Goal: Task Accomplishment & Management: Complete application form

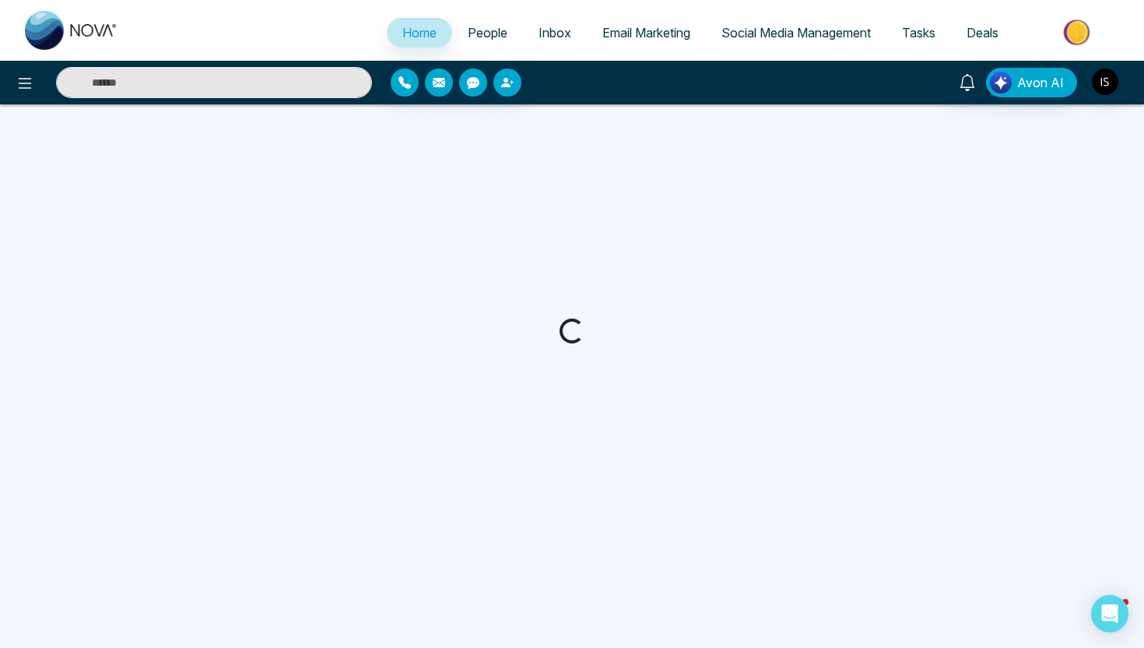
select select "*"
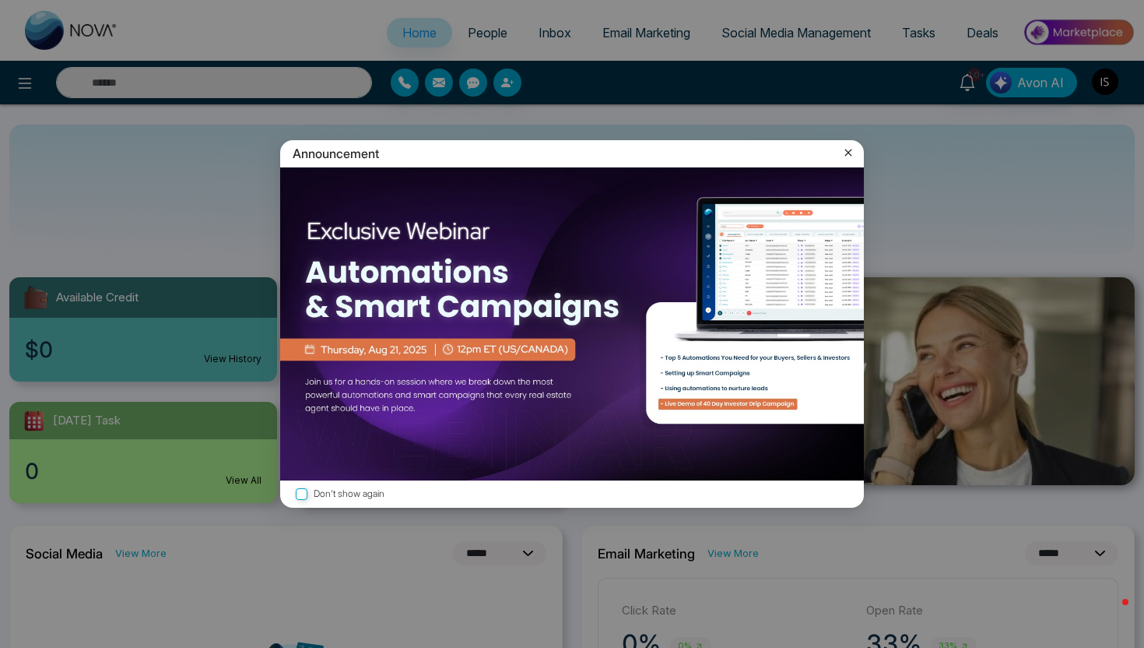
click at [855, 151] on icon at bounding box center [849, 153] width 16 height 16
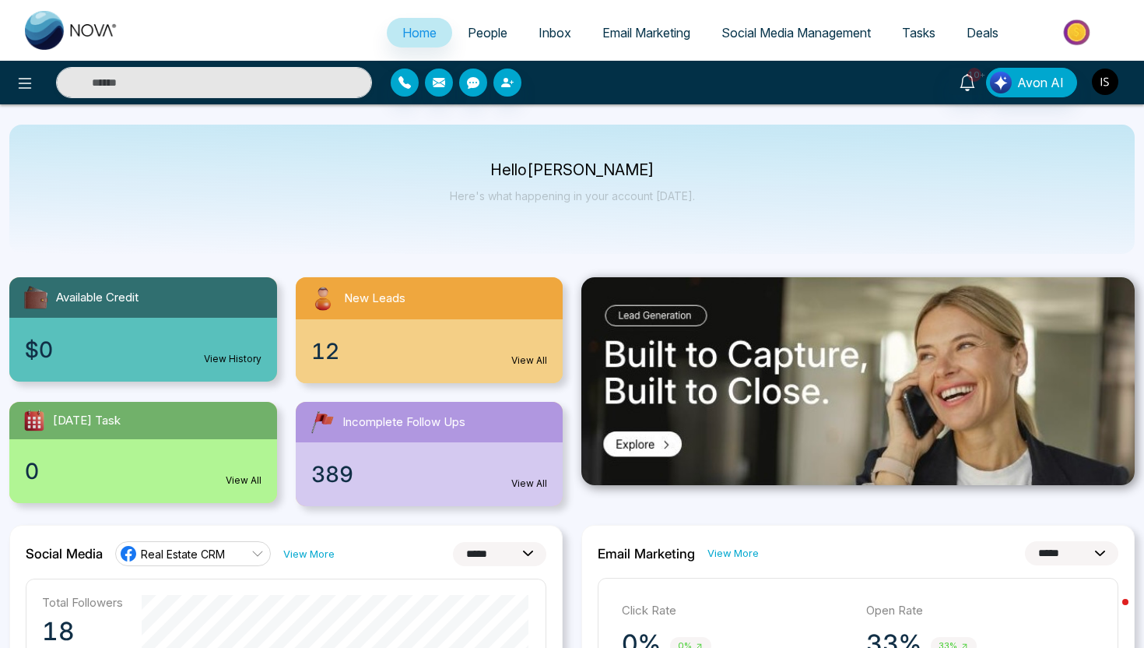
click at [1103, 76] on img "button" at bounding box center [1105, 82] width 26 height 26
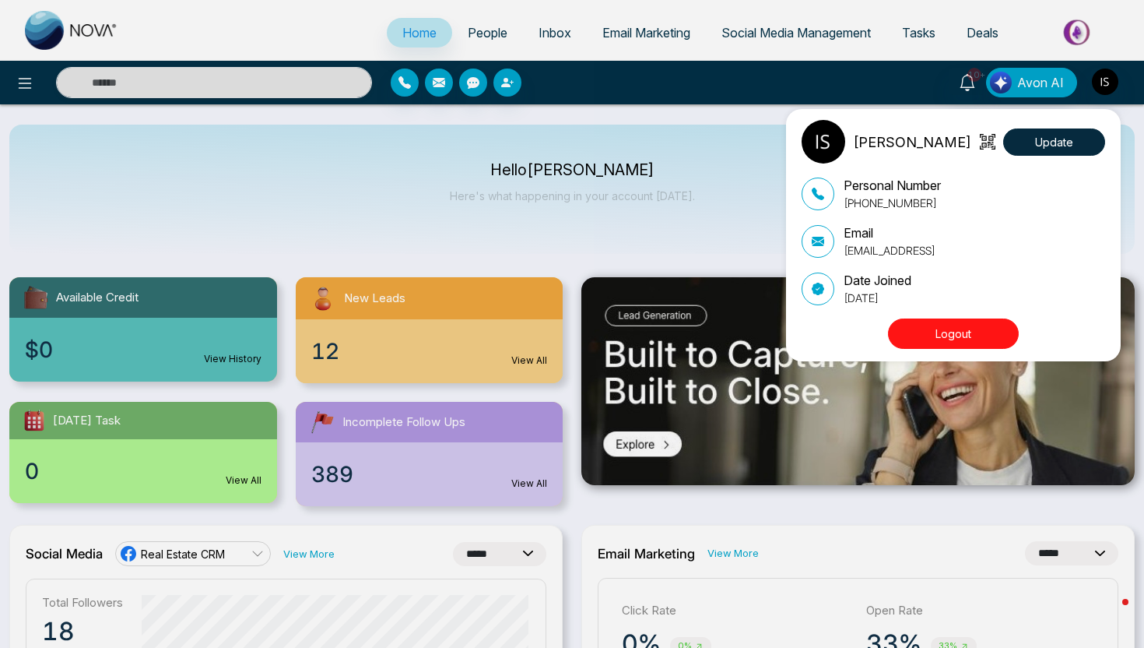
click at [683, 195] on div "Ishmeet Singh Update Personal Number +16474598564 Email sales@novacrm.ai Date J…" at bounding box center [572, 324] width 1144 height 648
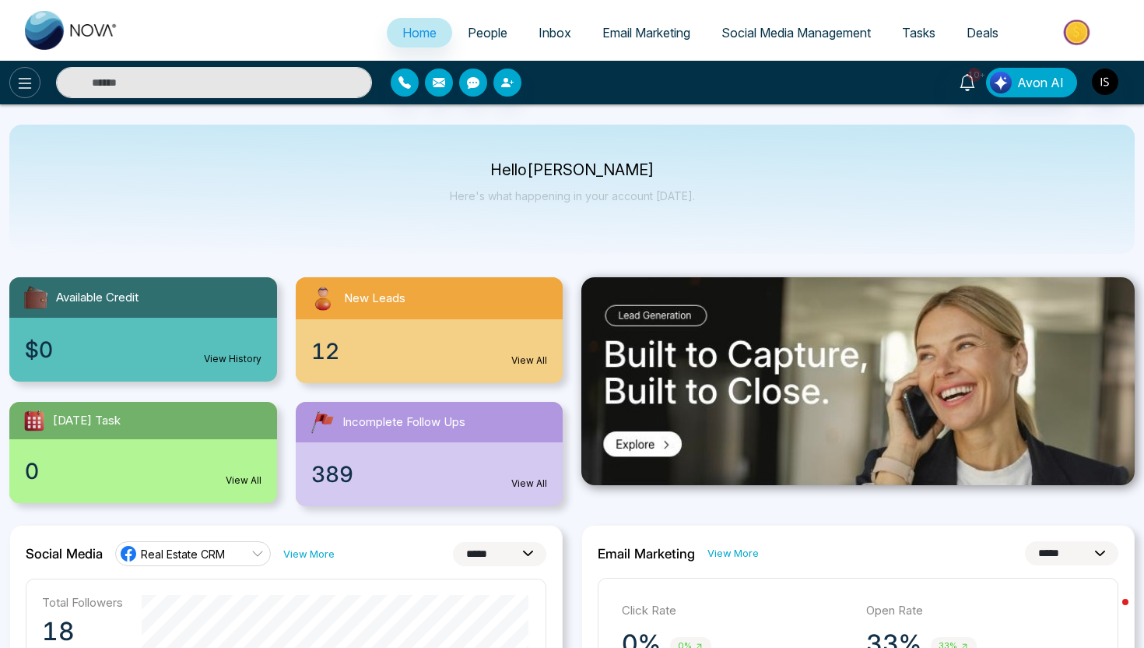
click at [19, 90] on icon at bounding box center [25, 83] width 19 height 19
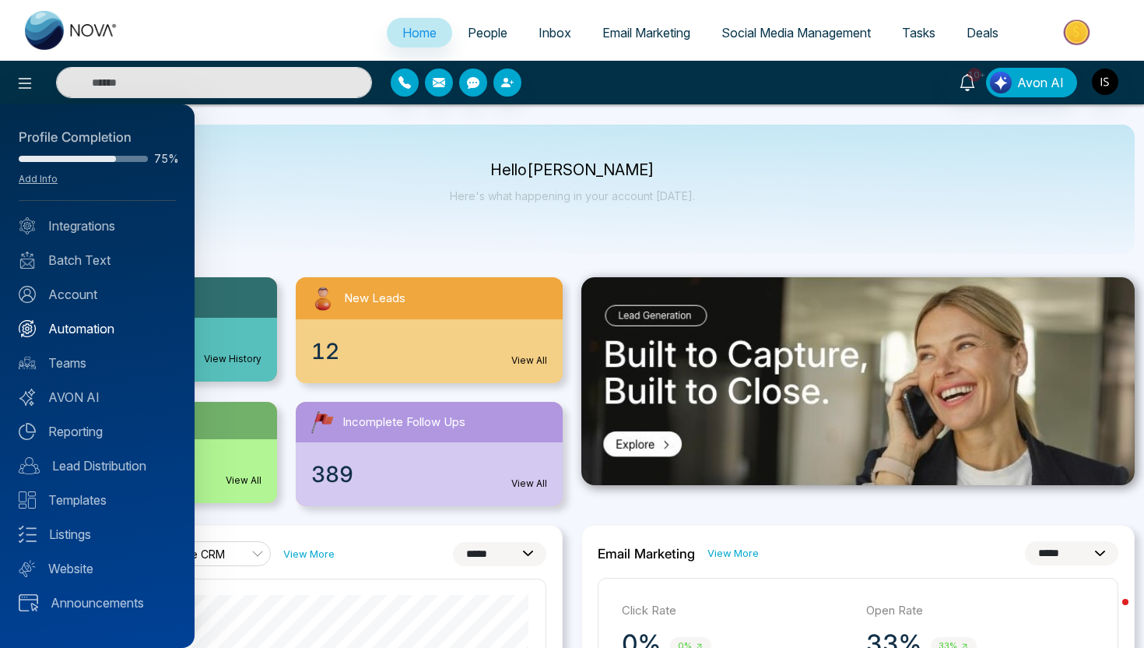
click at [93, 329] on link "Automation" at bounding box center [97, 328] width 157 height 19
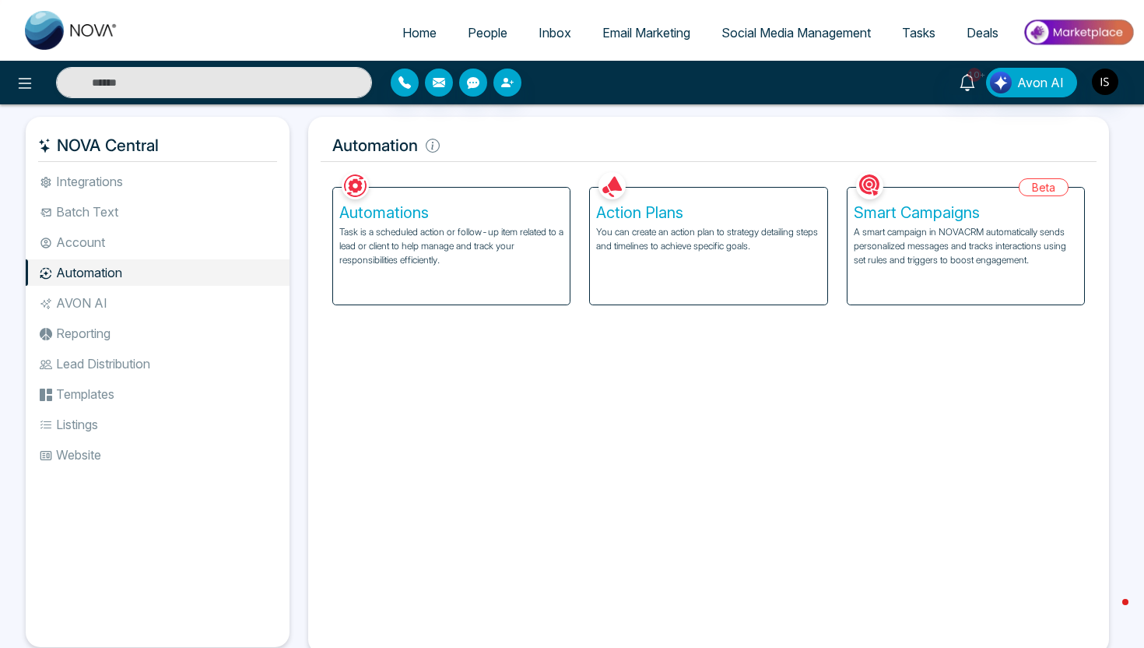
click at [390, 239] on p "Task is a scheduled action or follow-up item related to a lead or client to hel…" at bounding box center [451, 246] width 224 height 42
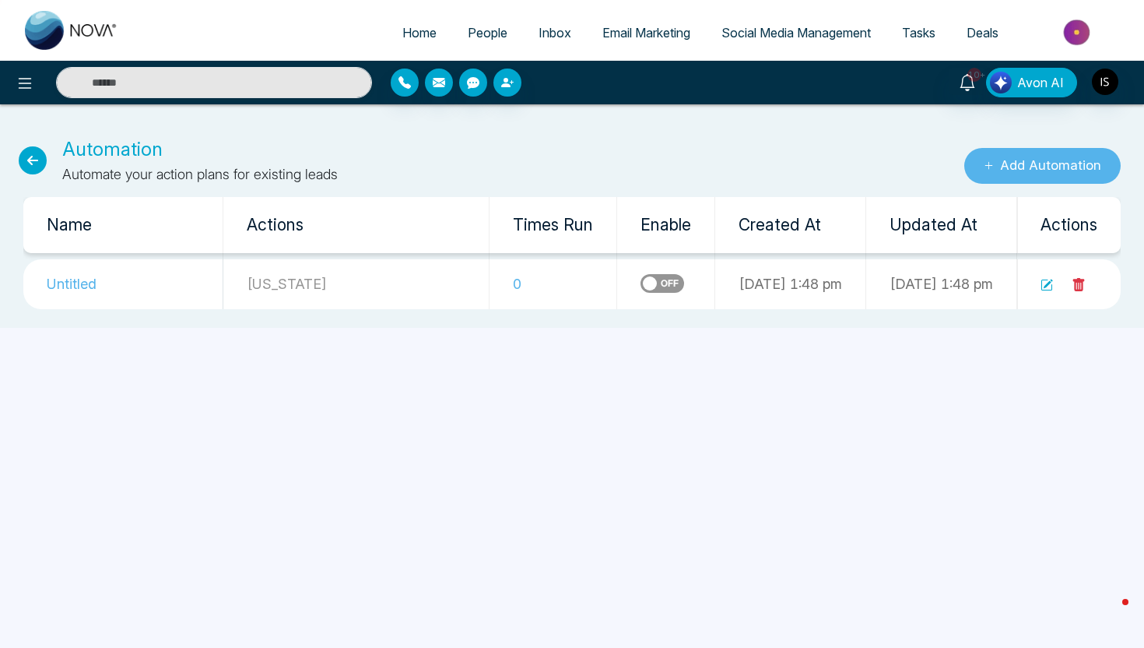
click at [1013, 175] on button "Add Automation" at bounding box center [1042, 166] width 156 height 36
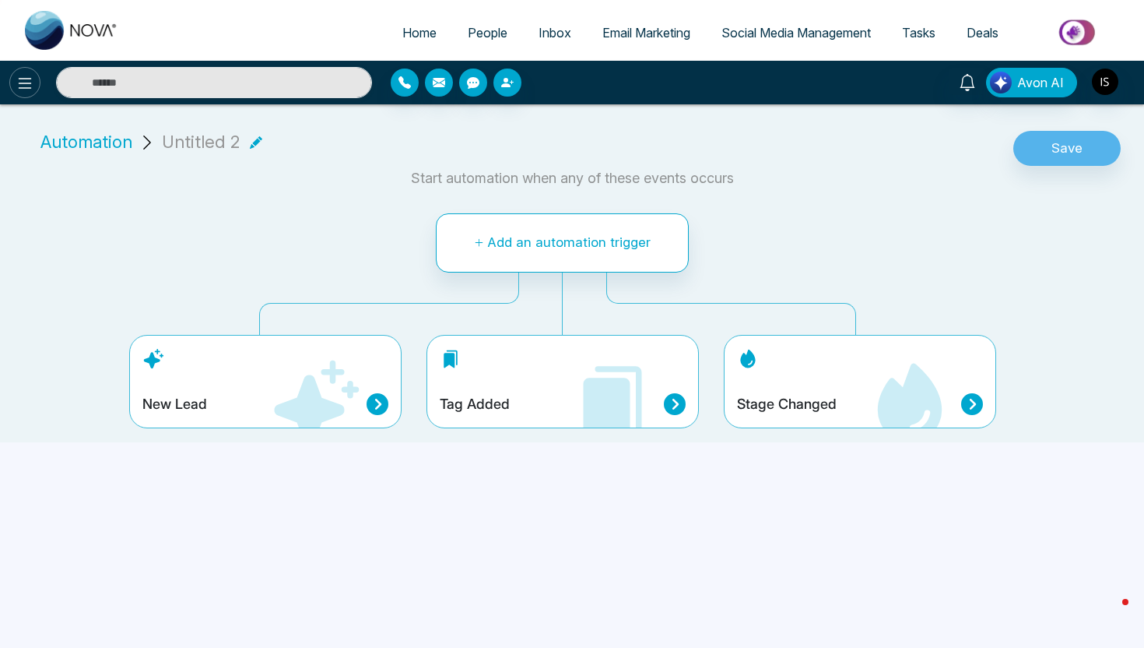
click at [23, 84] on icon at bounding box center [25, 83] width 19 height 19
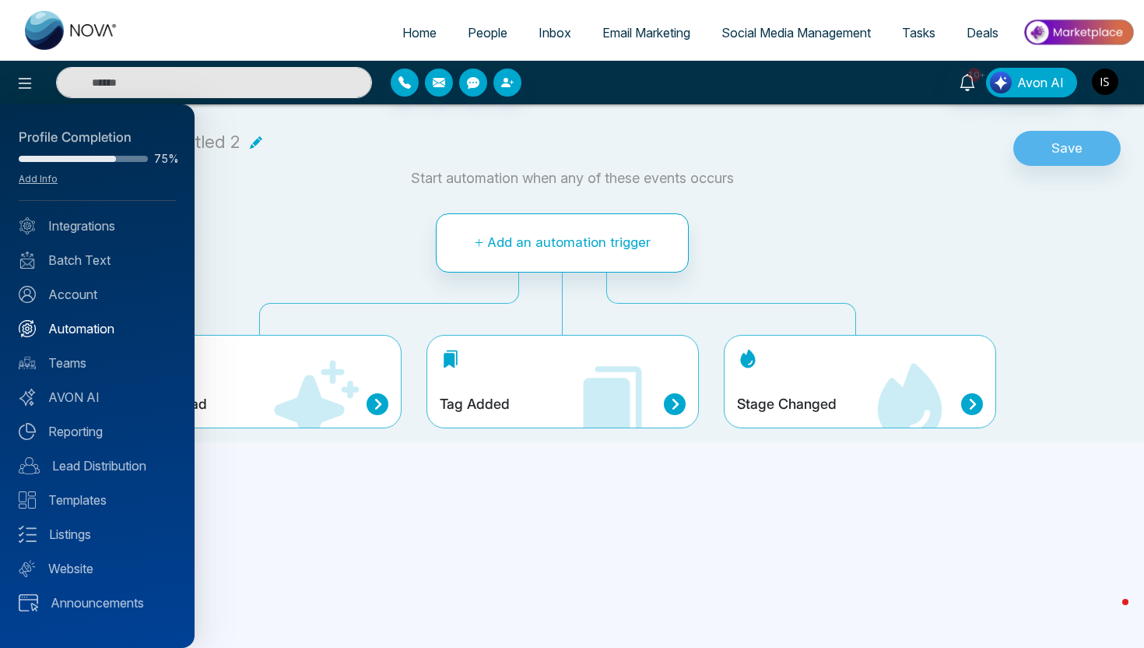
click at [72, 334] on link "Automation" at bounding box center [97, 328] width 157 height 19
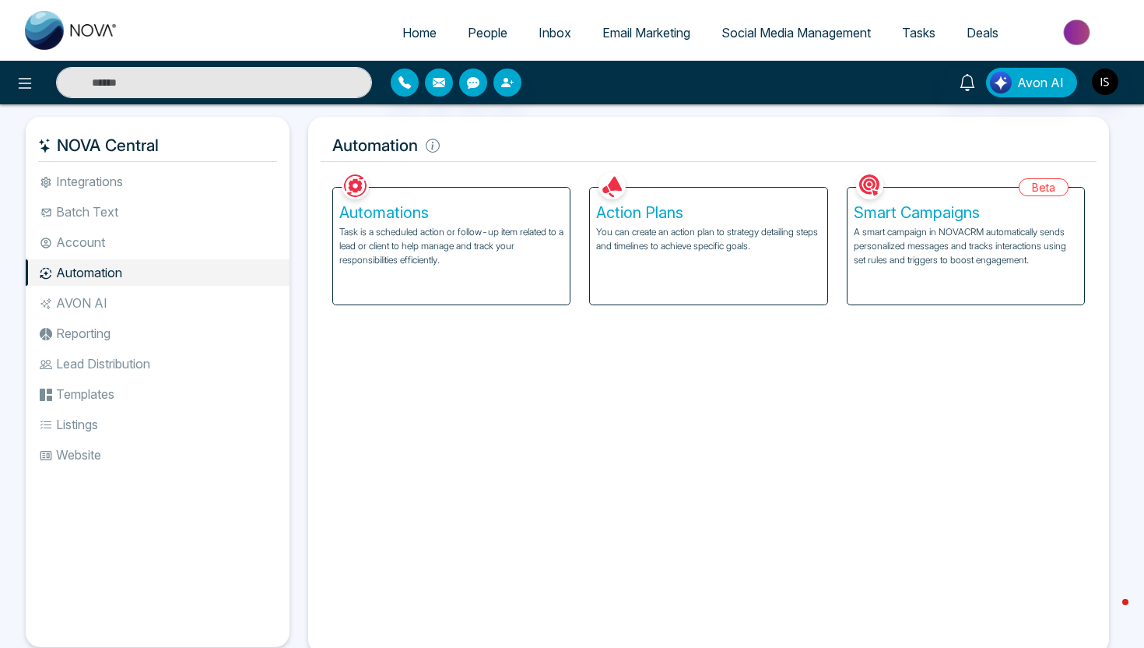
click at [620, 238] on p "You can create an action plan to strategy detailing steps and timelines to achi…" at bounding box center [708, 239] width 224 height 28
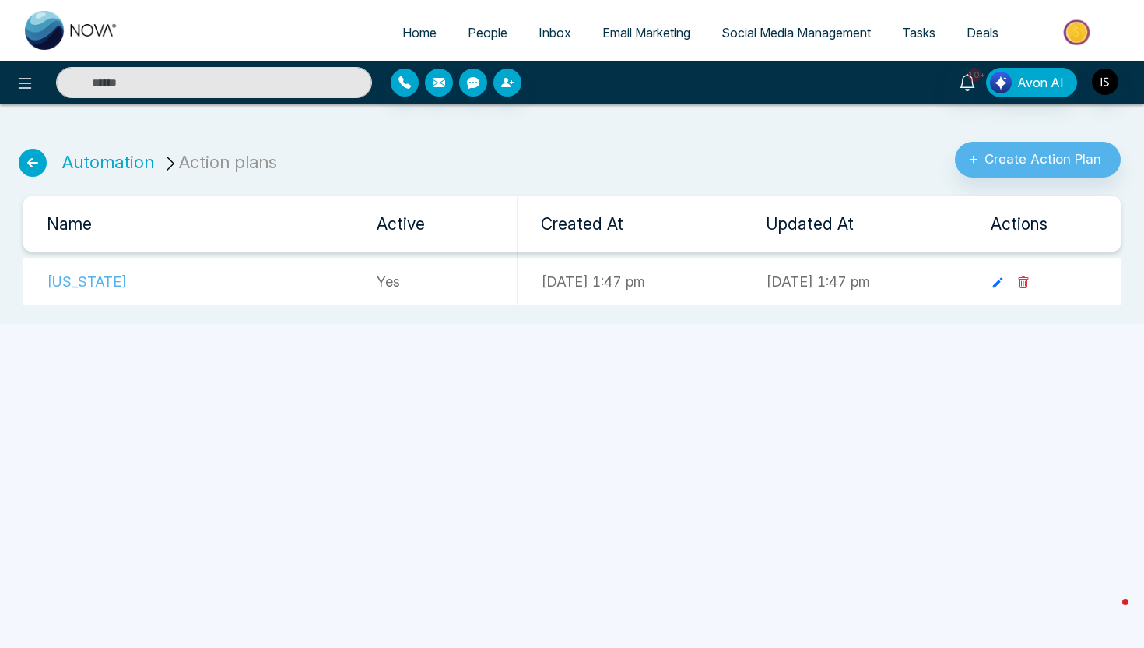
click at [34, 96] on div at bounding box center [190, 82] width 381 height 31
click at [23, 86] on icon at bounding box center [25, 83] width 19 height 19
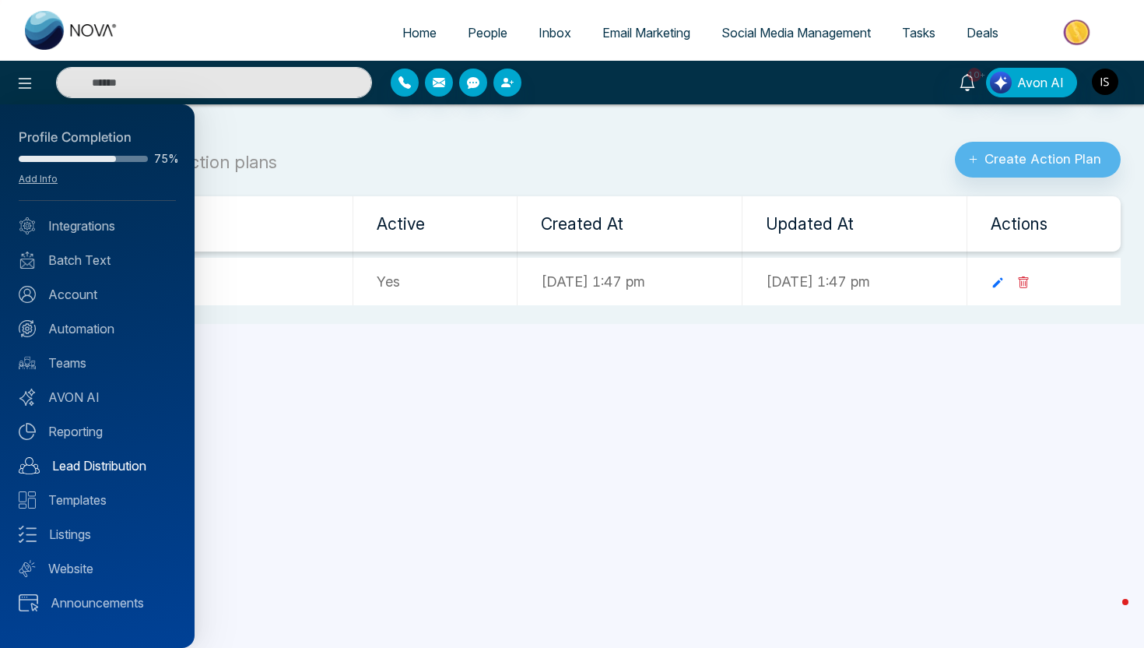
click at [69, 469] on link "Lead Distribution" at bounding box center [97, 465] width 157 height 19
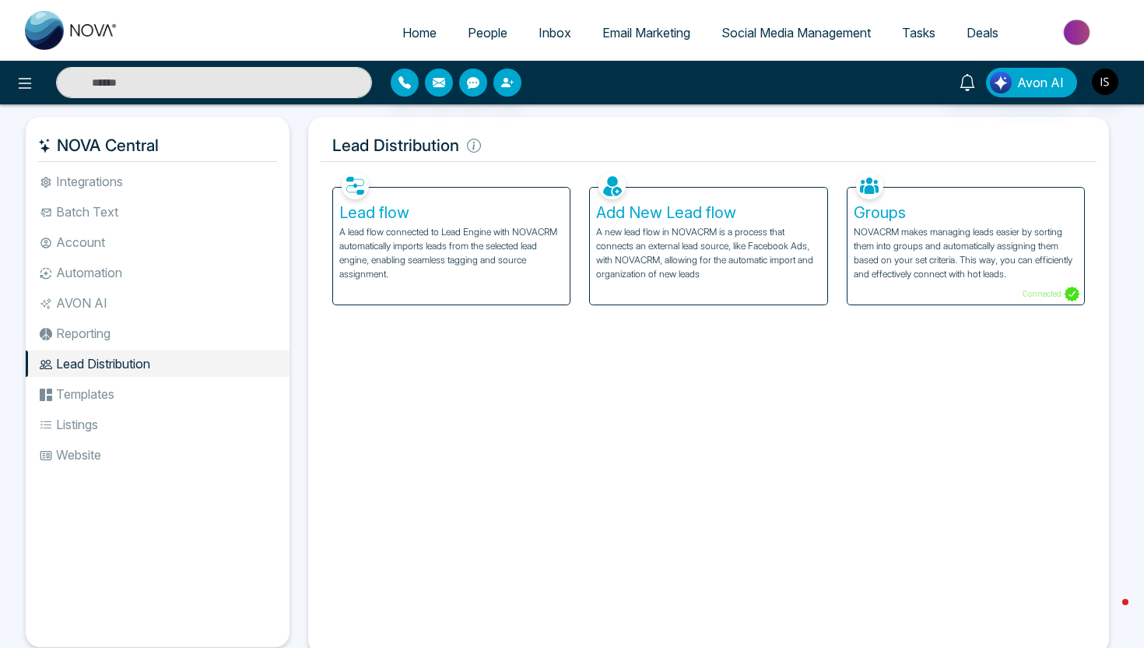
click at [447, 249] on p "A lead flow connected to Lead Engine with NOVACRM automatically imports leads f…" at bounding box center [451, 253] width 224 height 56
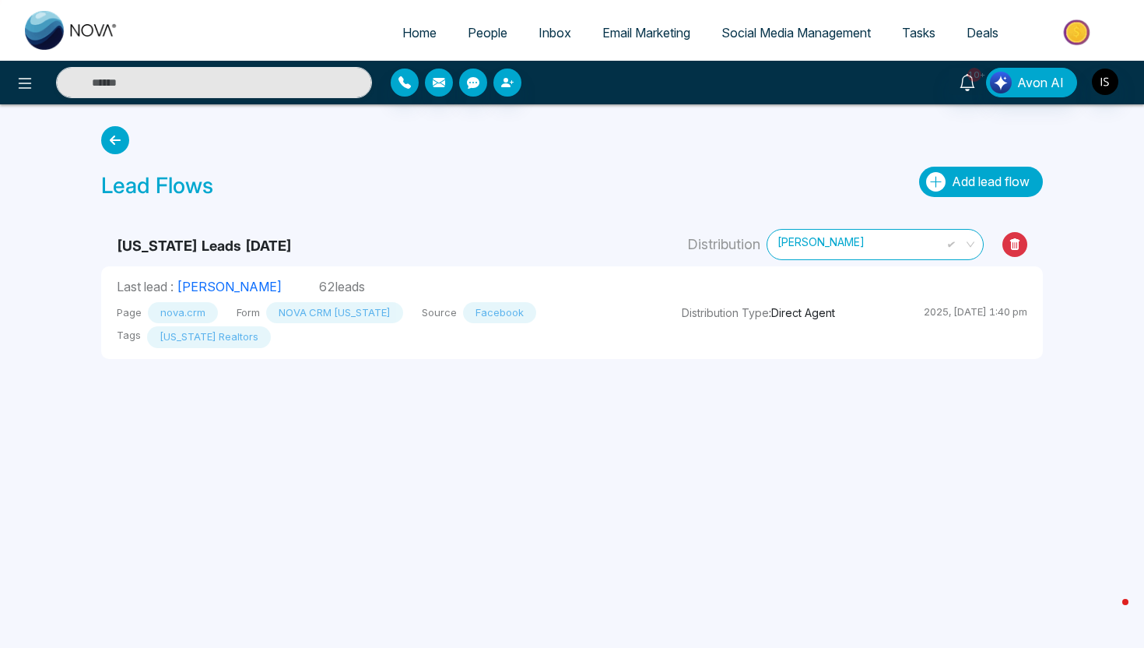
click at [988, 184] on span "Add lead flow" at bounding box center [991, 182] width 78 height 16
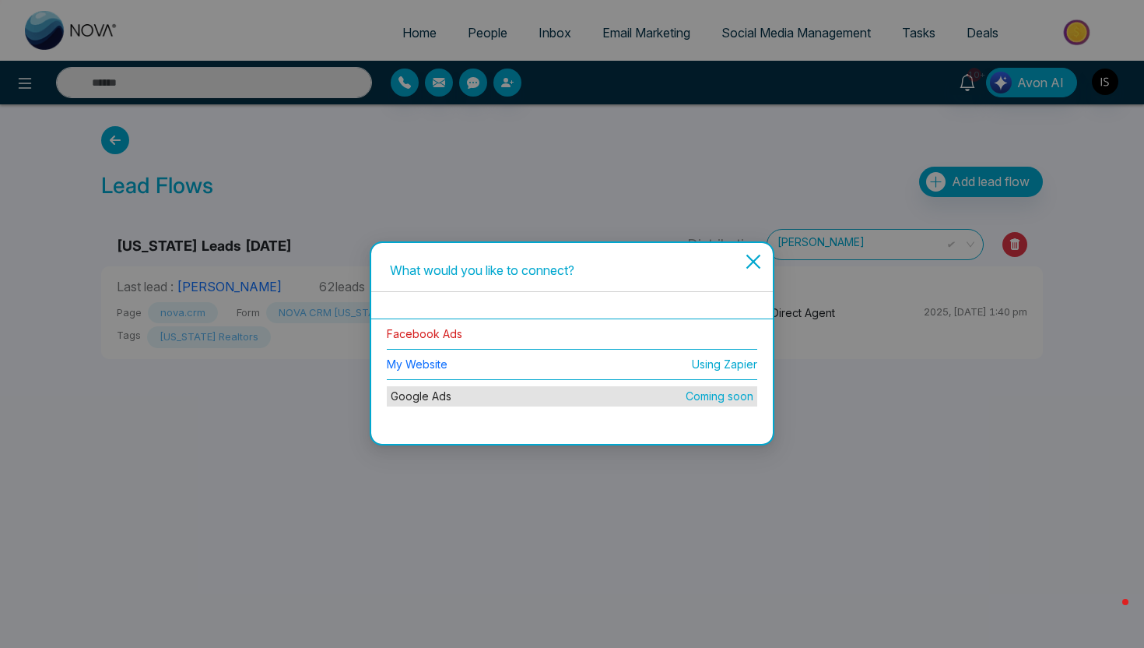
click at [444, 336] on link "Facebook Ads" at bounding box center [425, 333] width 76 height 13
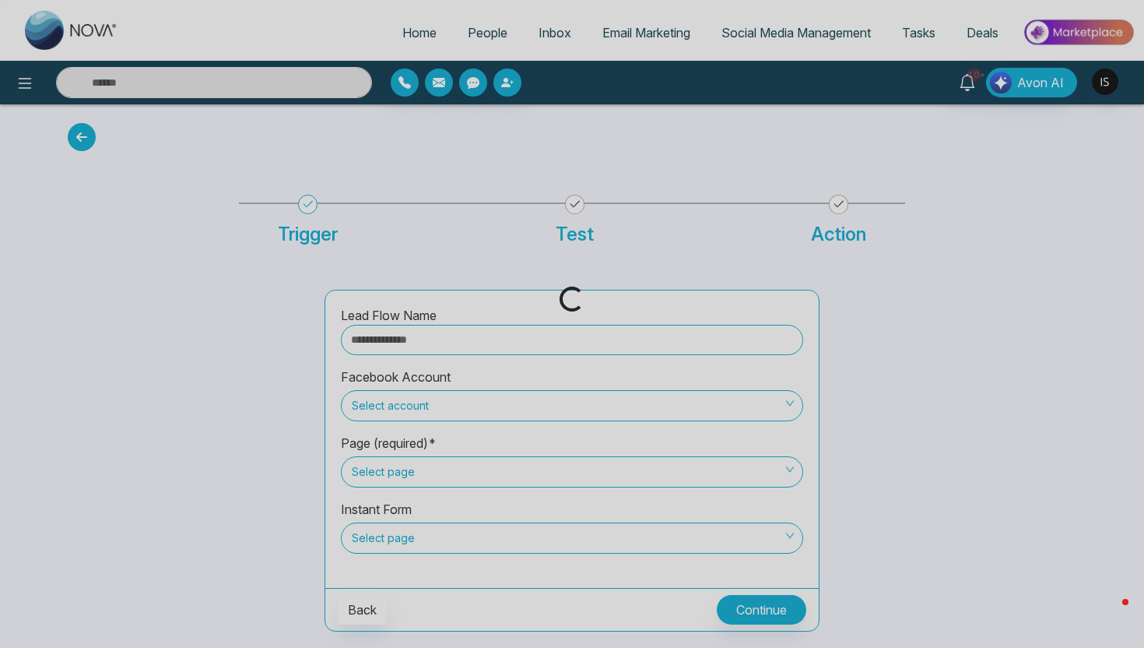
click at [444, 339] on div "Loading..." at bounding box center [572, 324] width 1144 height 648
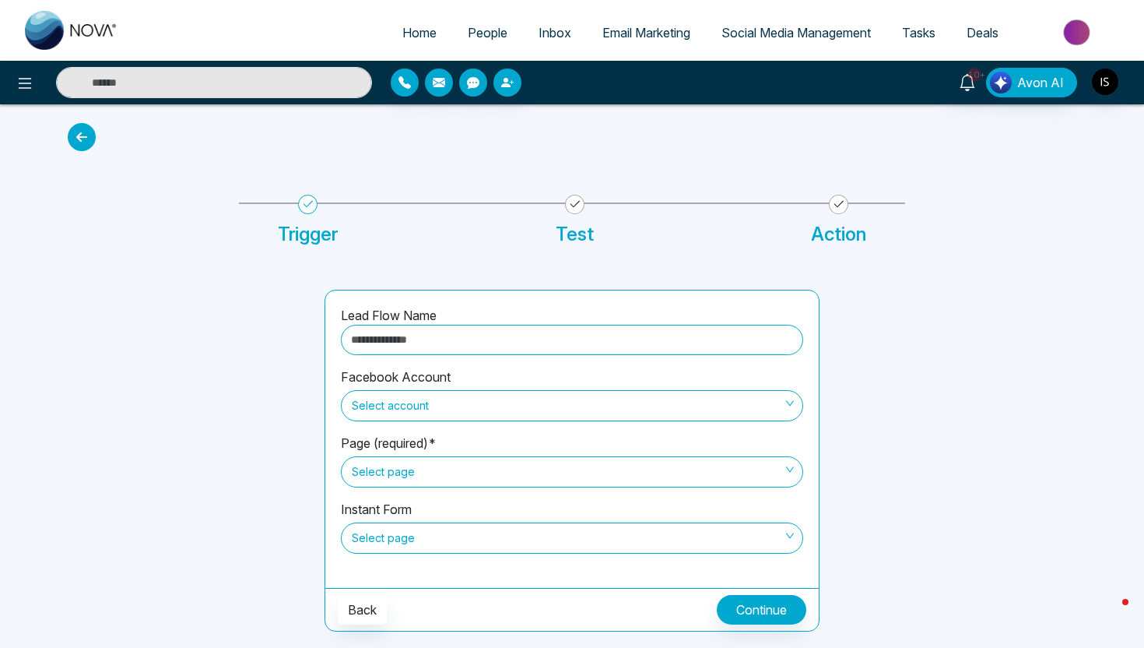
click at [444, 339] on input "text" at bounding box center [572, 340] width 462 height 30
click at [399, 400] on span "Select account" at bounding box center [572, 405] width 441 height 26
type input "**********"
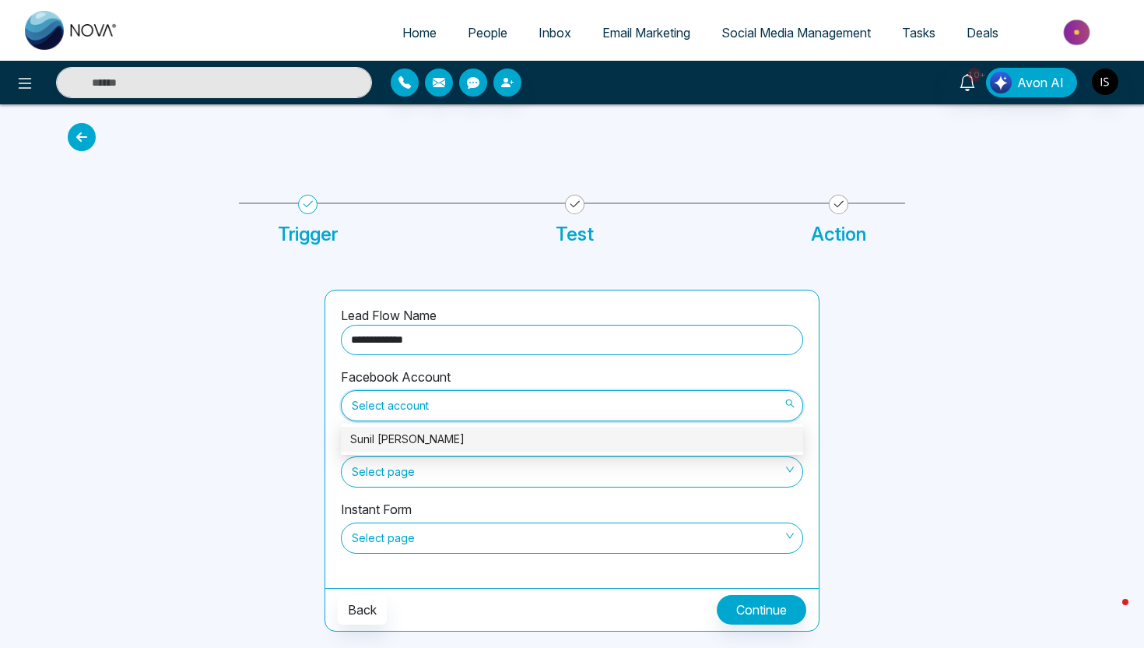
click at [403, 440] on div "Sunil Sally" at bounding box center [572, 438] width 444 height 17
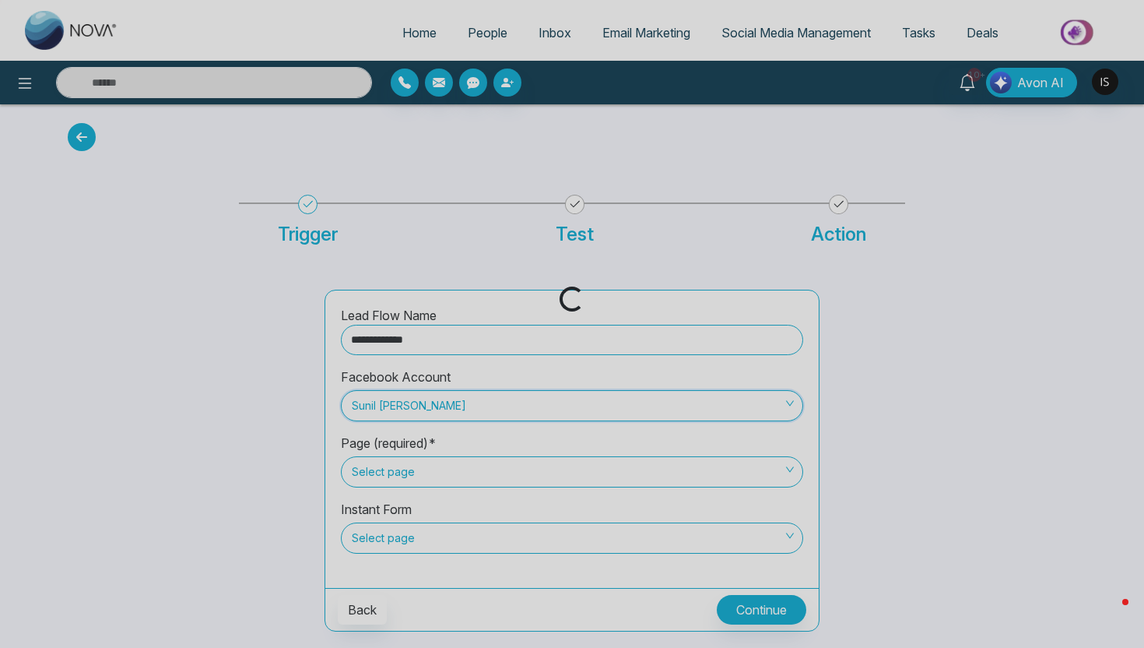
click at [404, 471] on div "Loading..." at bounding box center [572, 324] width 1144 height 648
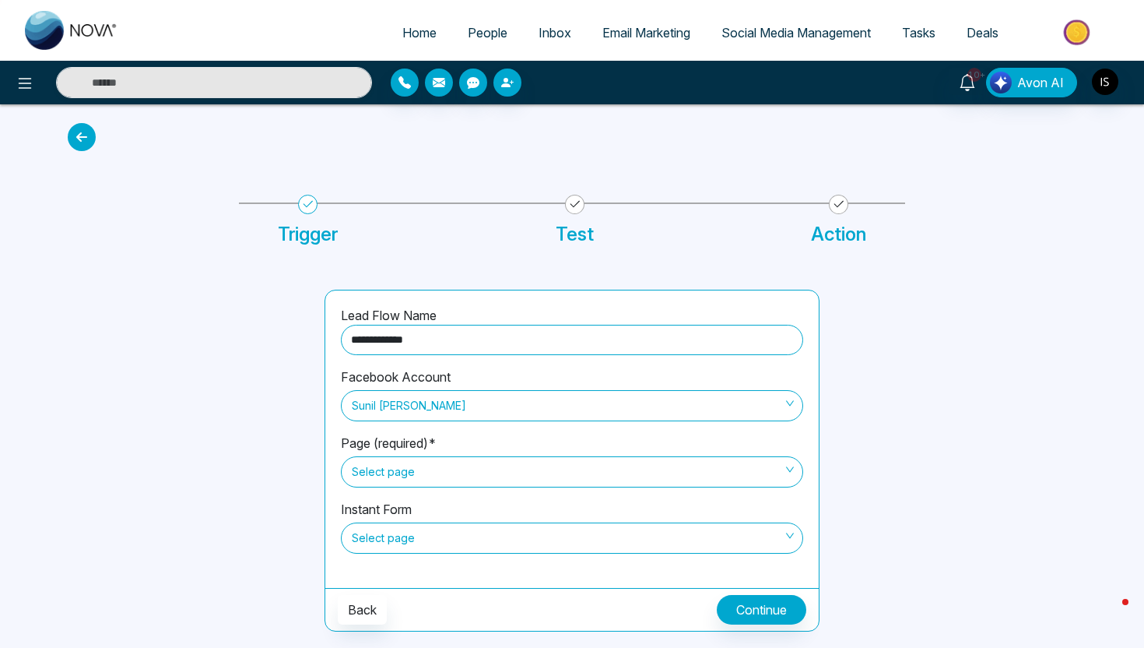
click at [404, 471] on span "Select page" at bounding box center [572, 471] width 441 height 26
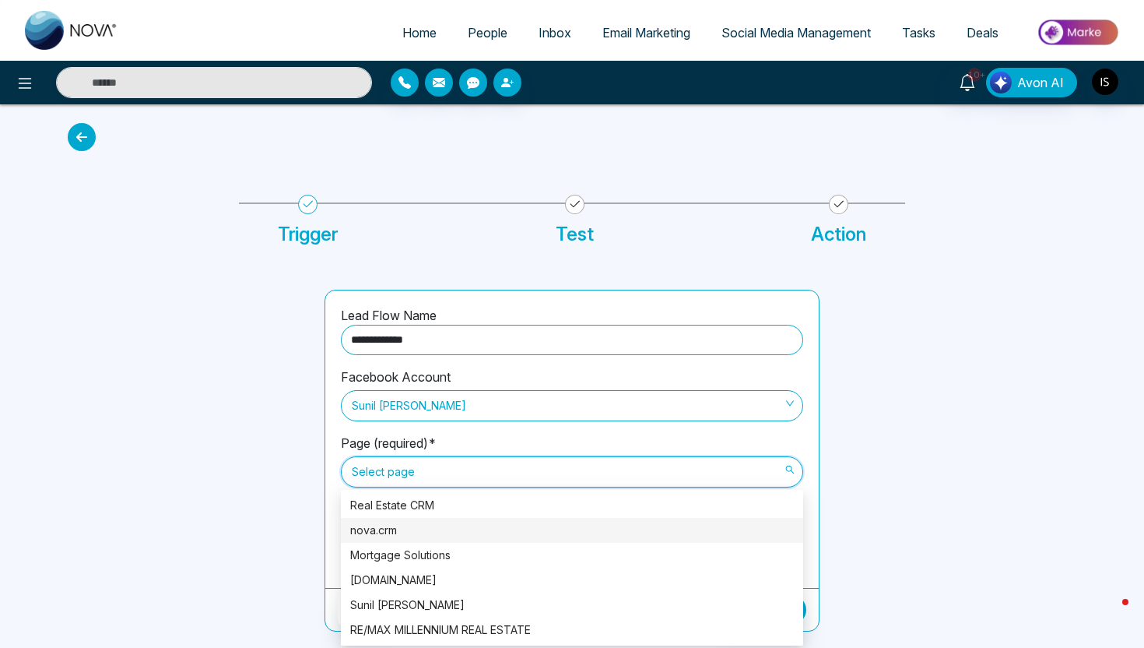
click at [404, 525] on div "nova.crm" at bounding box center [572, 530] width 444 height 17
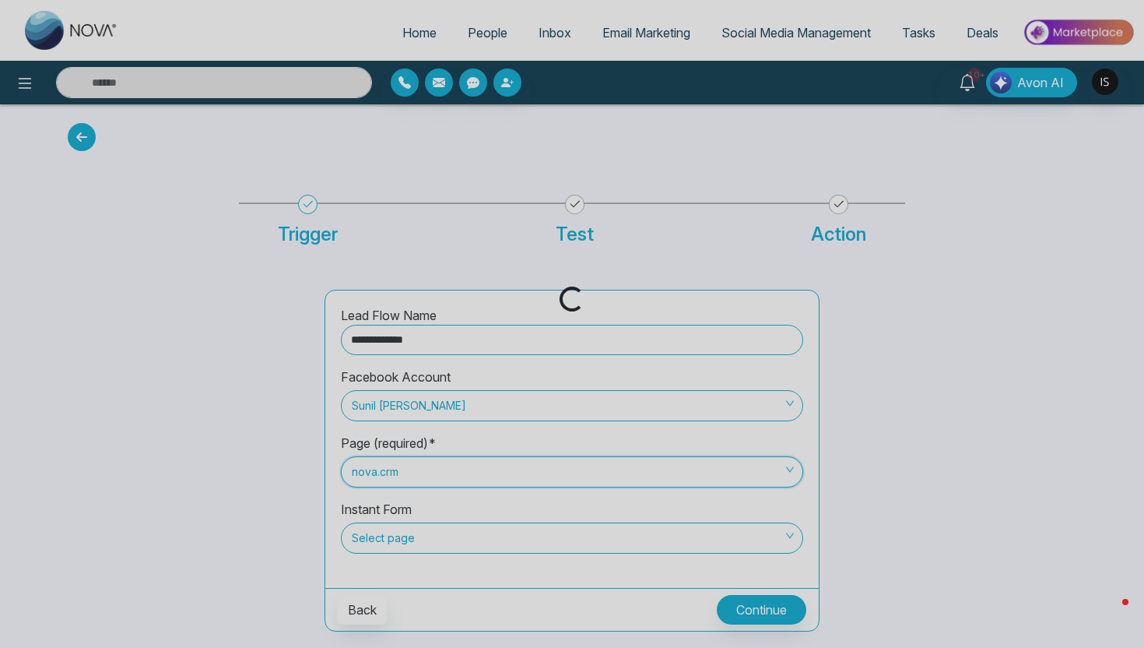
click at [404, 525] on div "Loading..." at bounding box center [572, 324] width 1144 height 648
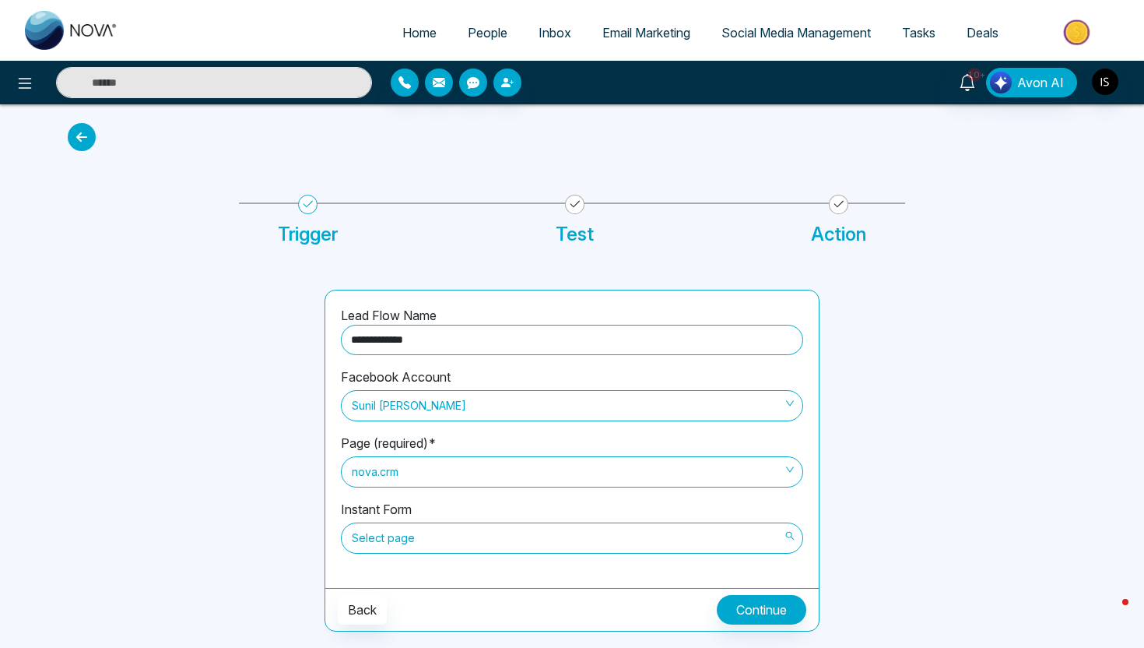
click at [410, 535] on span "Select page" at bounding box center [572, 538] width 441 height 26
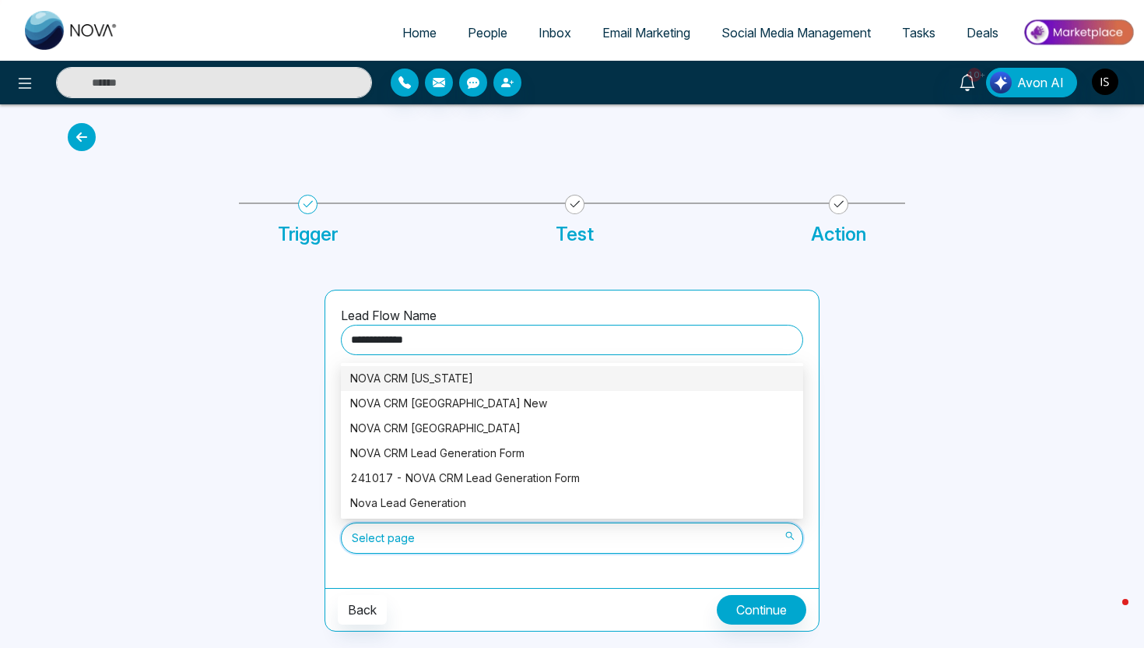
click at [448, 372] on div "NOVA CRM Florida" at bounding box center [572, 378] width 444 height 17
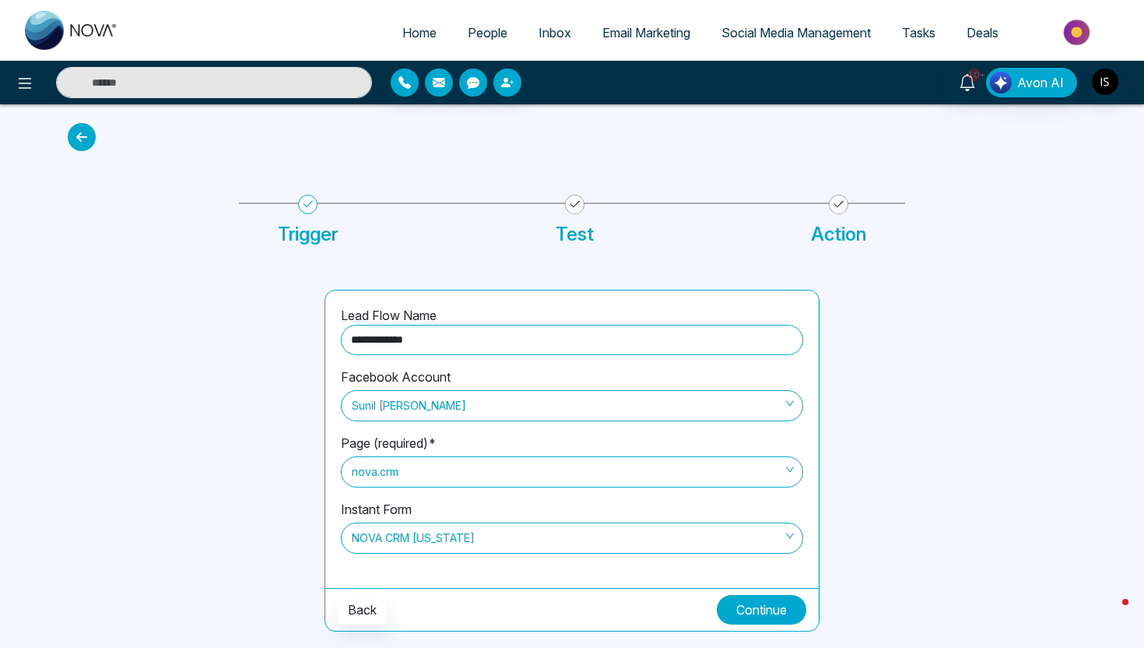
click at [760, 610] on button "Continue" at bounding box center [762, 610] width 90 height 30
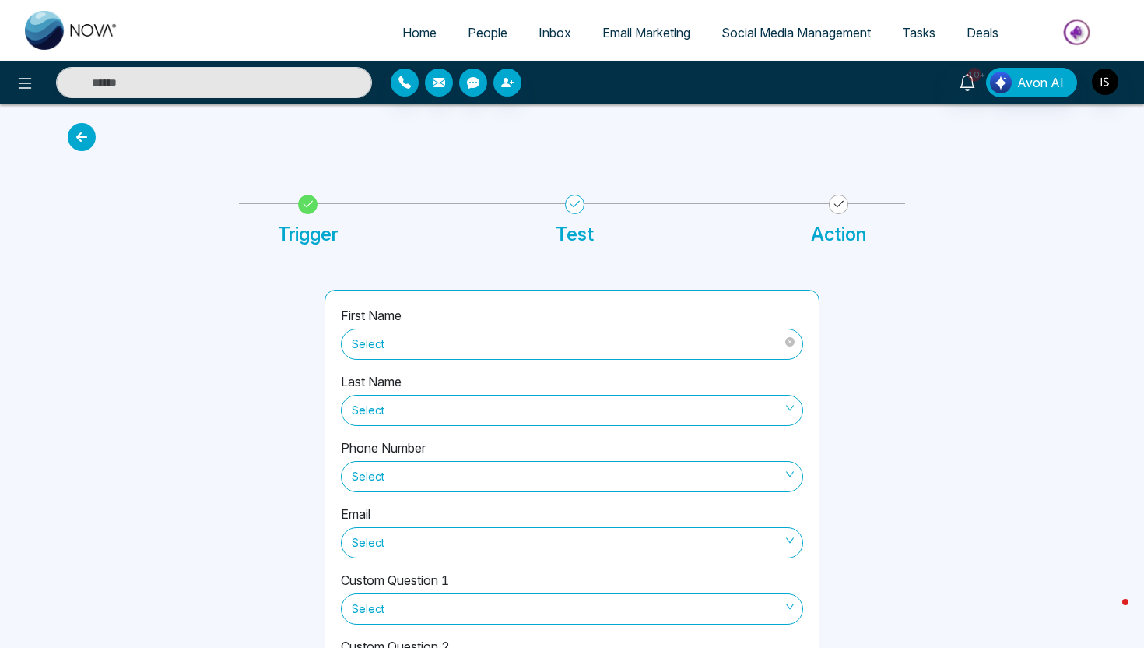
click at [506, 335] on span "Select" at bounding box center [572, 344] width 441 height 26
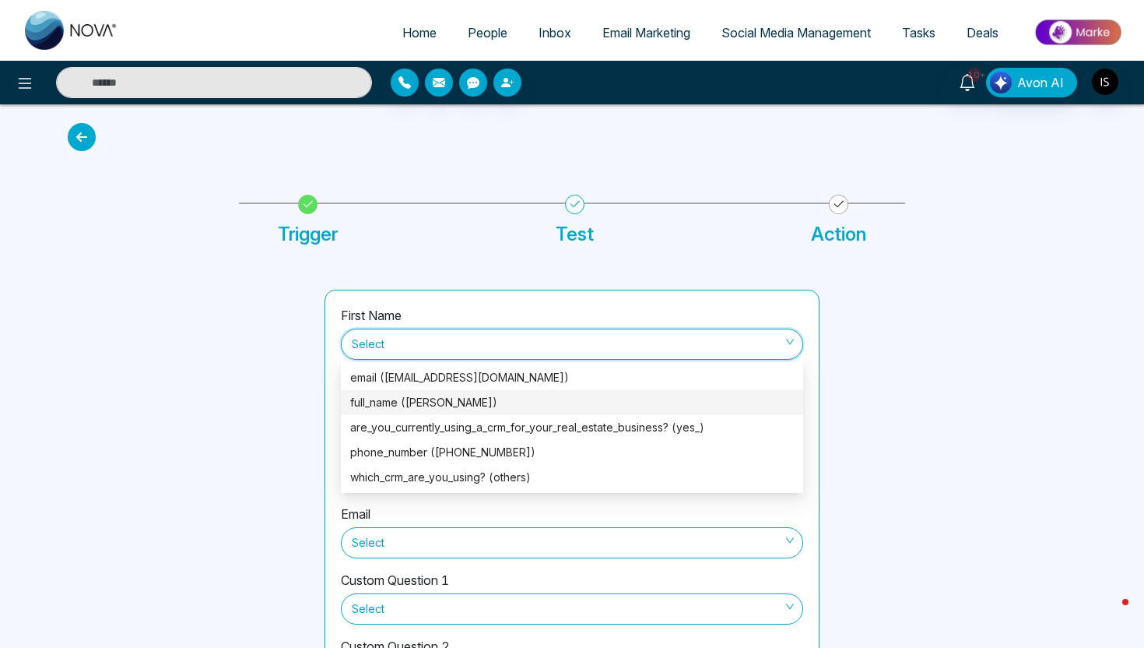
click at [522, 401] on div "full_name (Tyra Turner)" at bounding box center [572, 402] width 444 height 17
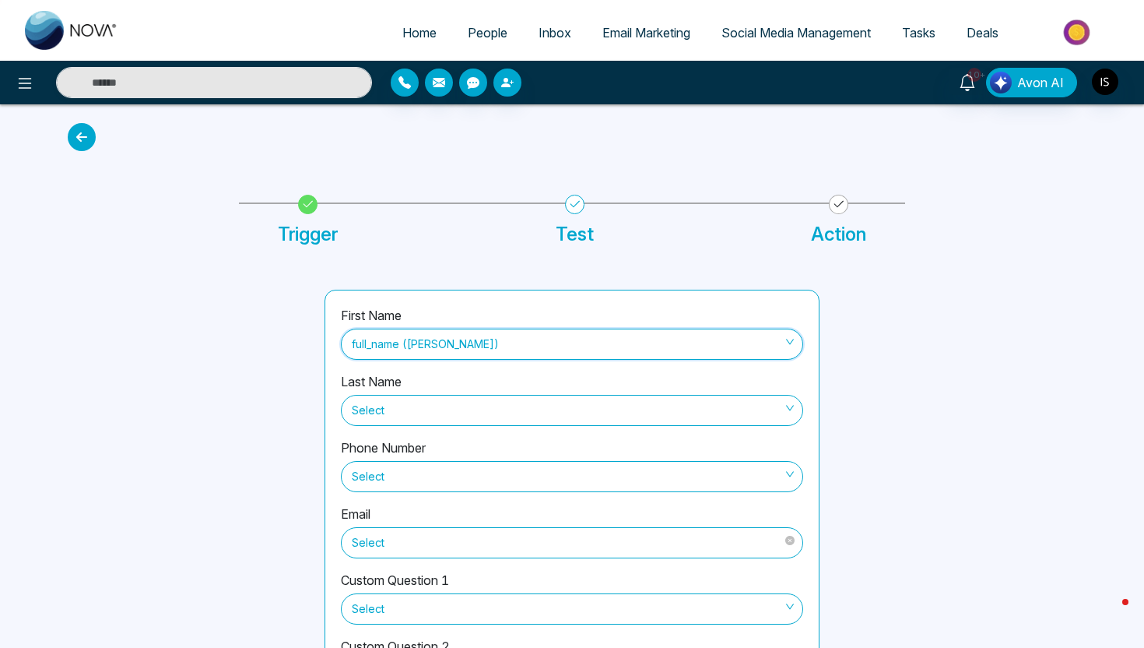
click at [481, 539] on span "Select" at bounding box center [572, 542] width 441 height 26
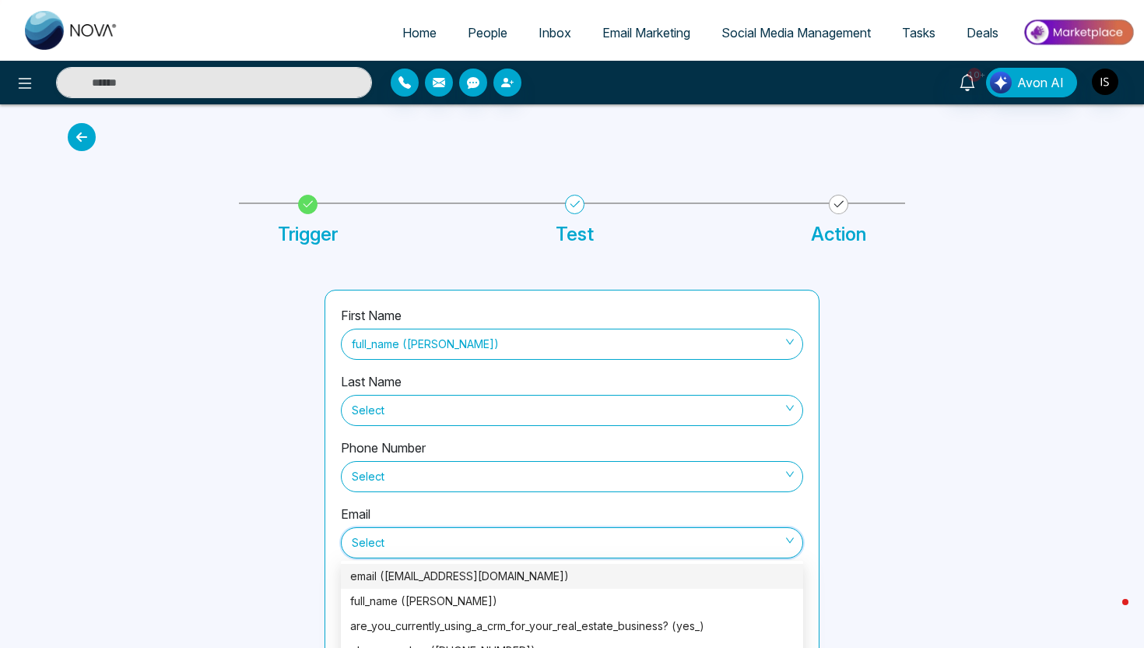
click at [464, 573] on div "email (tyrasoldit@gmail.com)" at bounding box center [572, 575] width 444 height 17
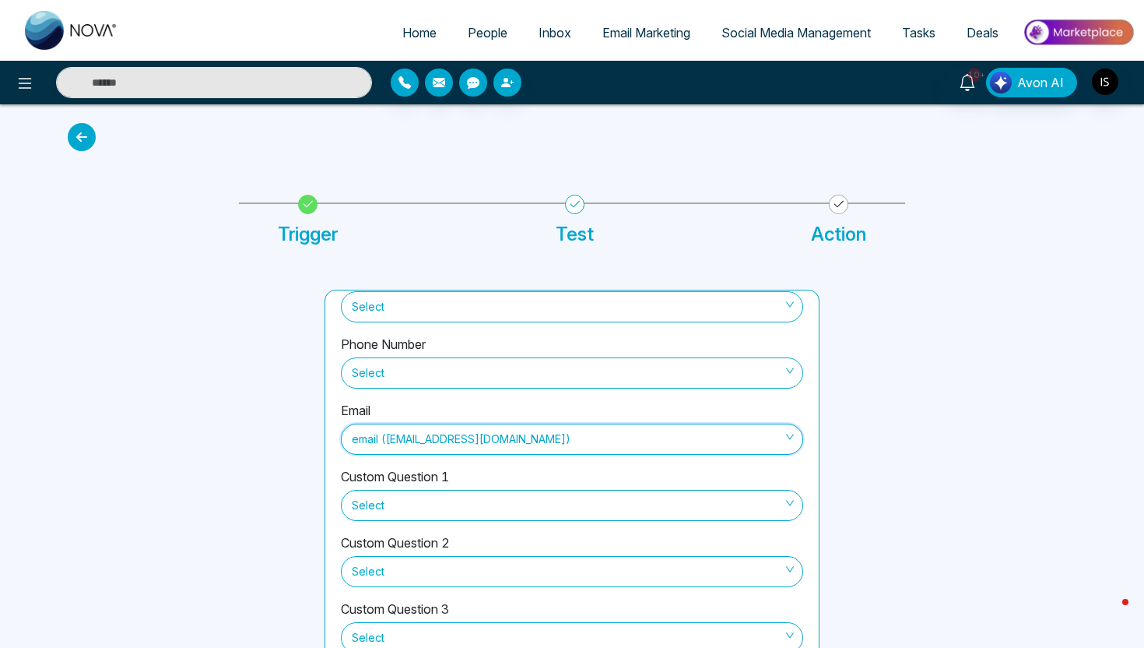
scroll to position [147, 0]
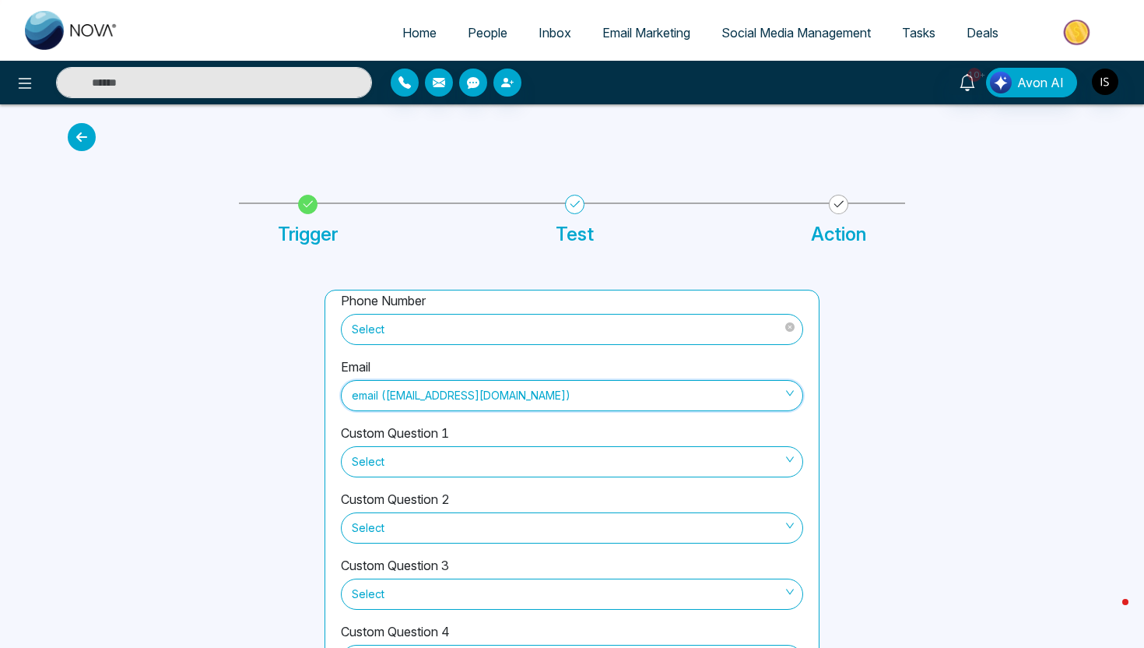
click at [458, 332] on span "Select" at bounding box center [572, 329] width 441 height 26
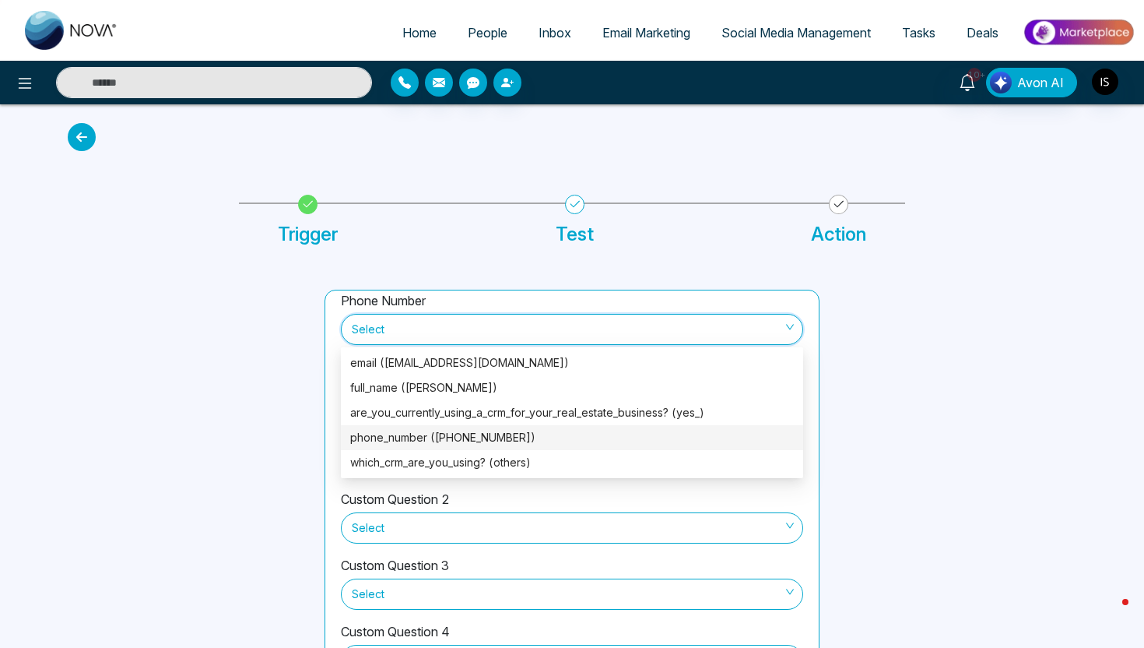
click at [441, 430] on div "phone_number (+17866822045)" at bounding box center [572, 437] width 444 height 17
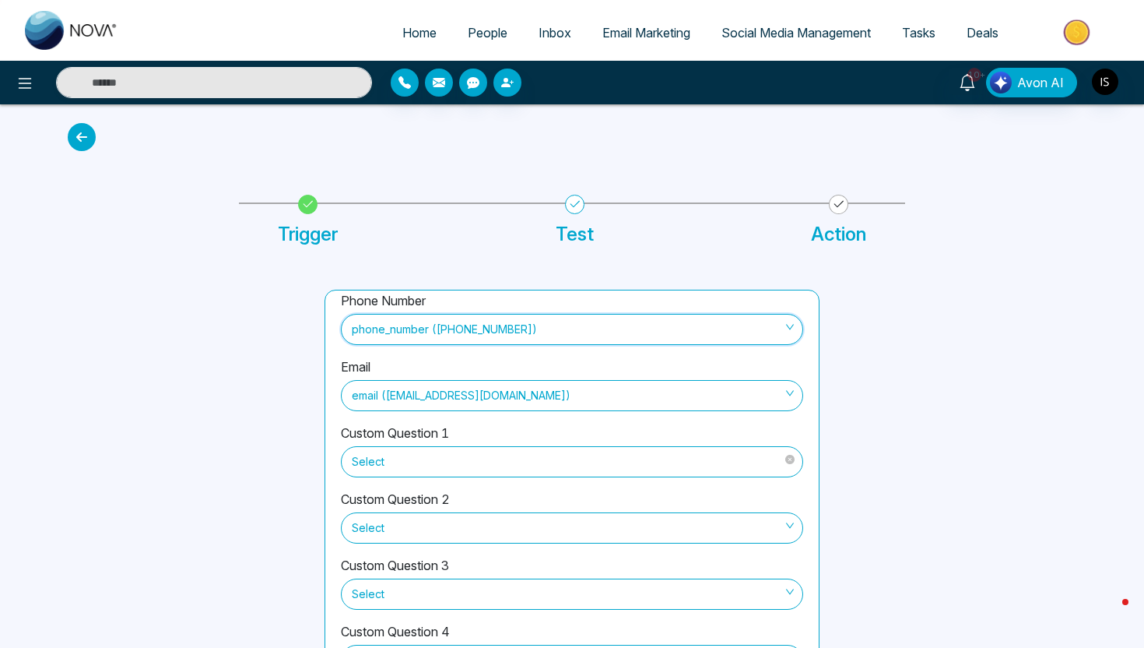
click at [441, 460] on span "Select" at bounding box center [572, 461] width 441 height 26
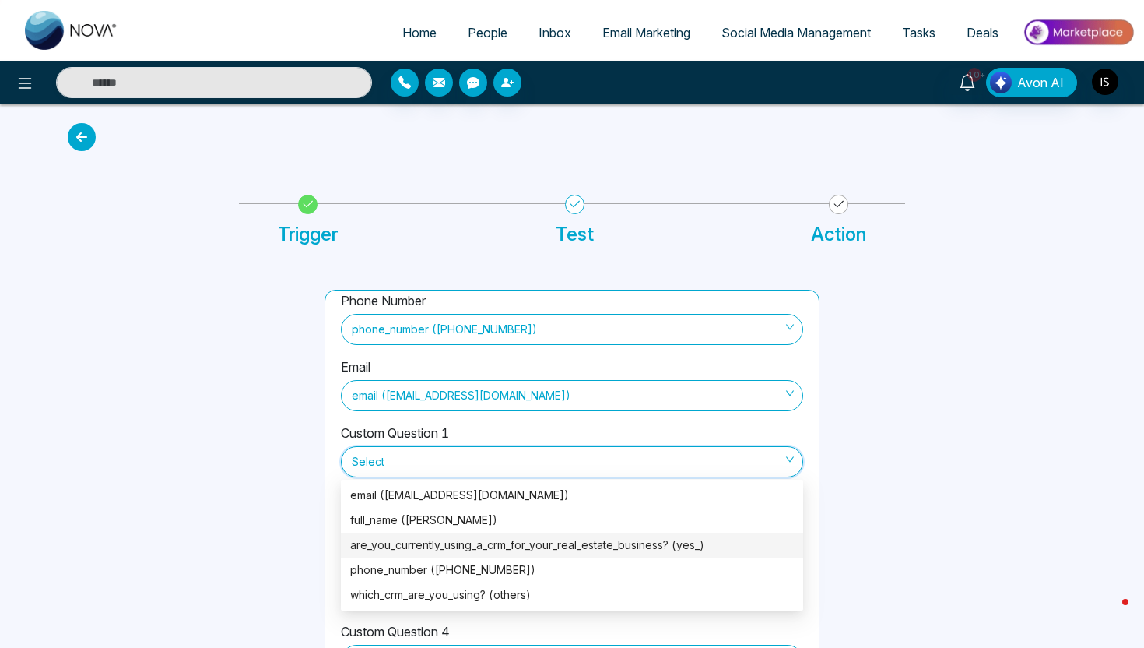
click at [425, 540] on div "are_you_currently_using_a_crm_for_your_real_estate_business? (yes_)" at bounding box center [572, 544] width 444 height 17
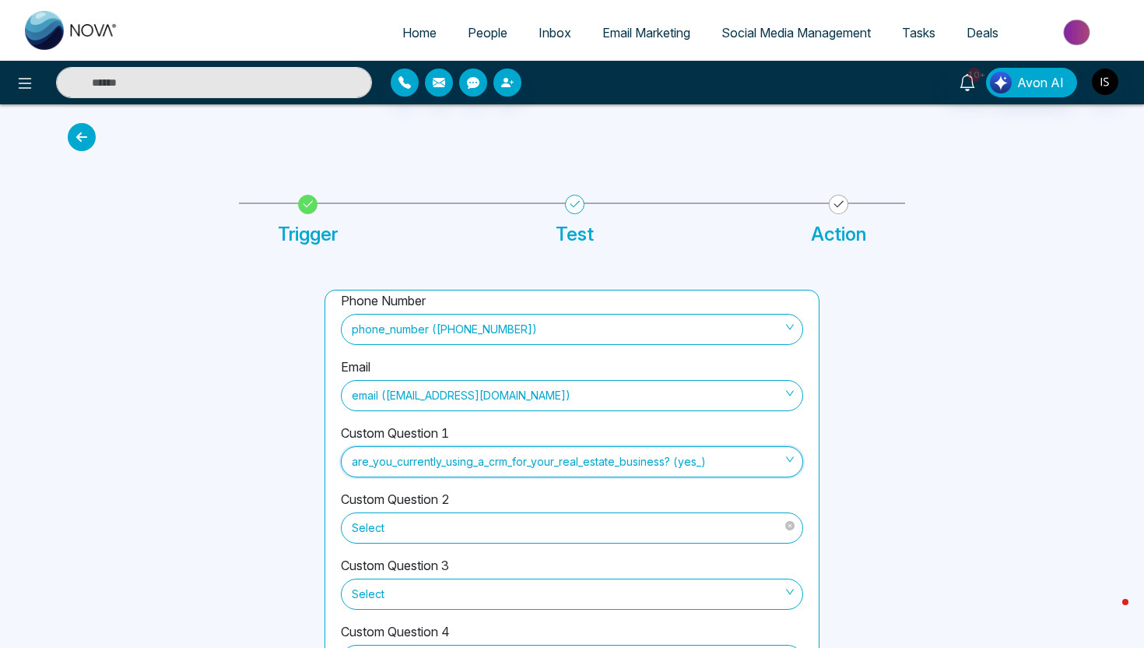
click at [427, 516] on span "Select" at bounding box center [572, 528] width 441 height 26
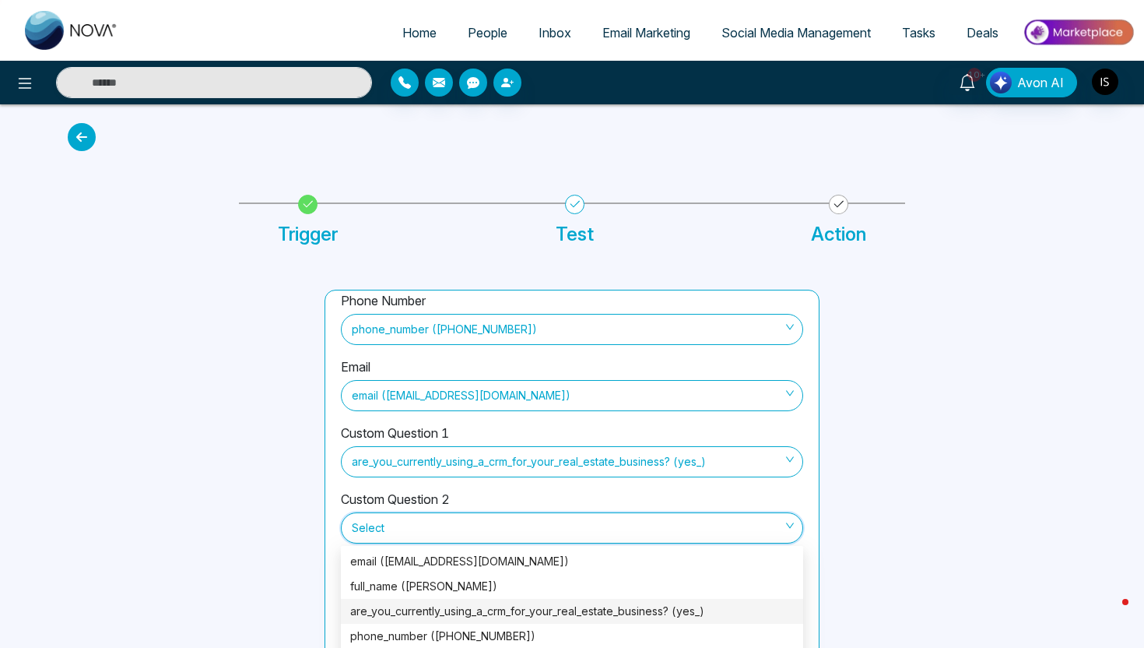
scroll to position [76, 0]
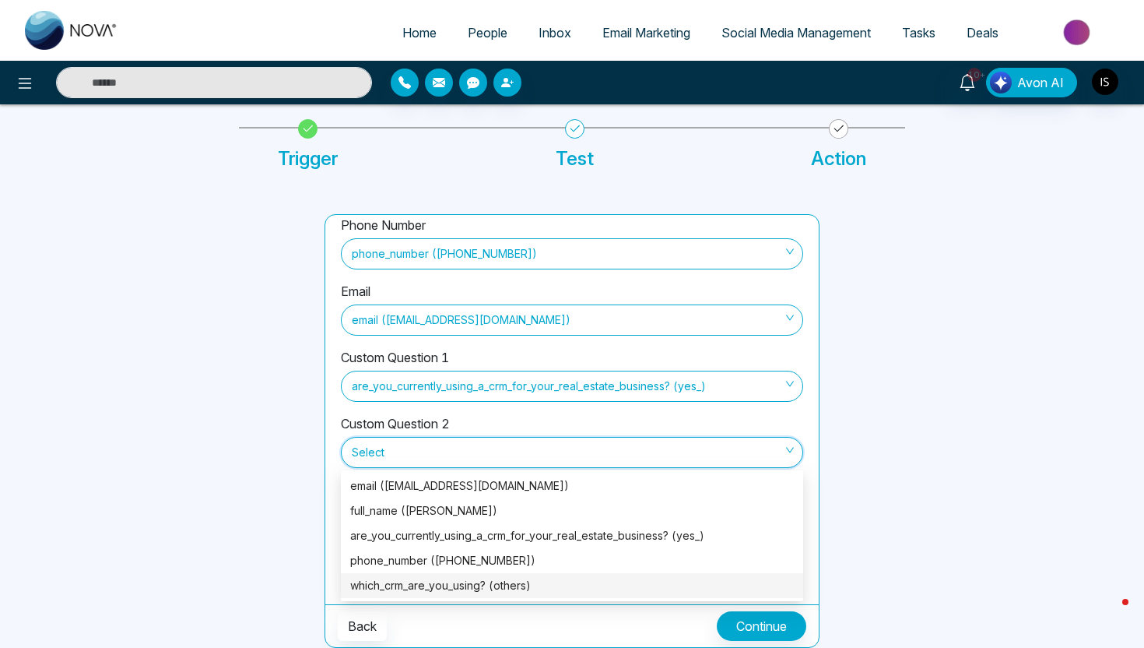
click at [417, 592] on div "which_crm_are_you_using? (others)" at bounding box center [572, 585] width 444 height 17
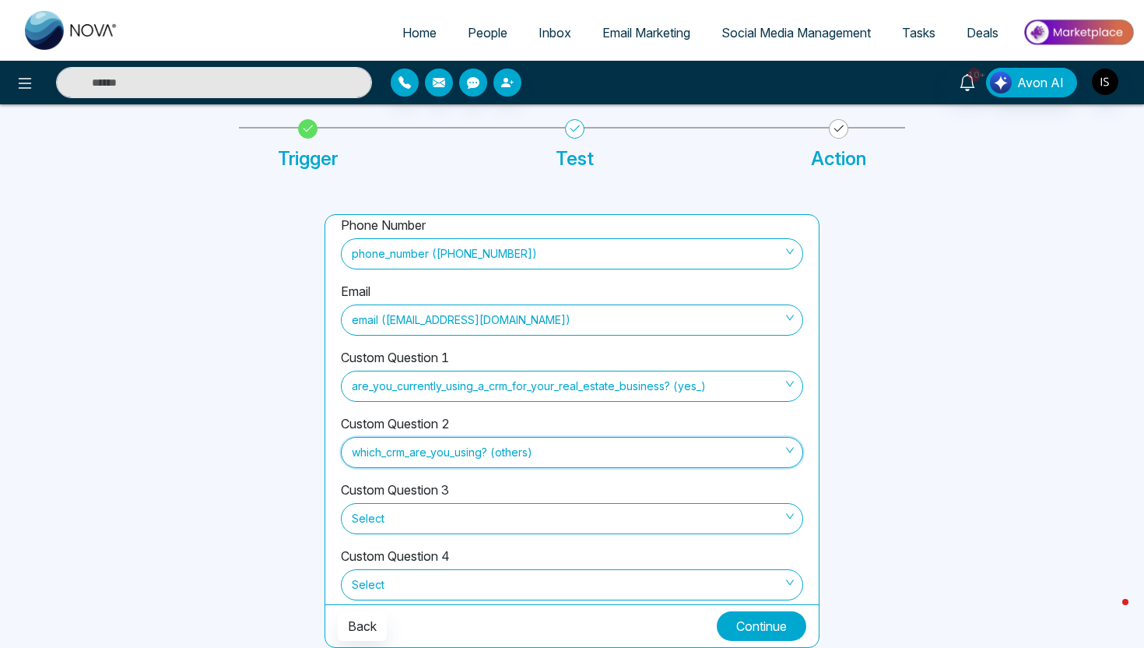
click at [757, 625] on button "Continue" at bounding box center [762, 626] width 90 height 30
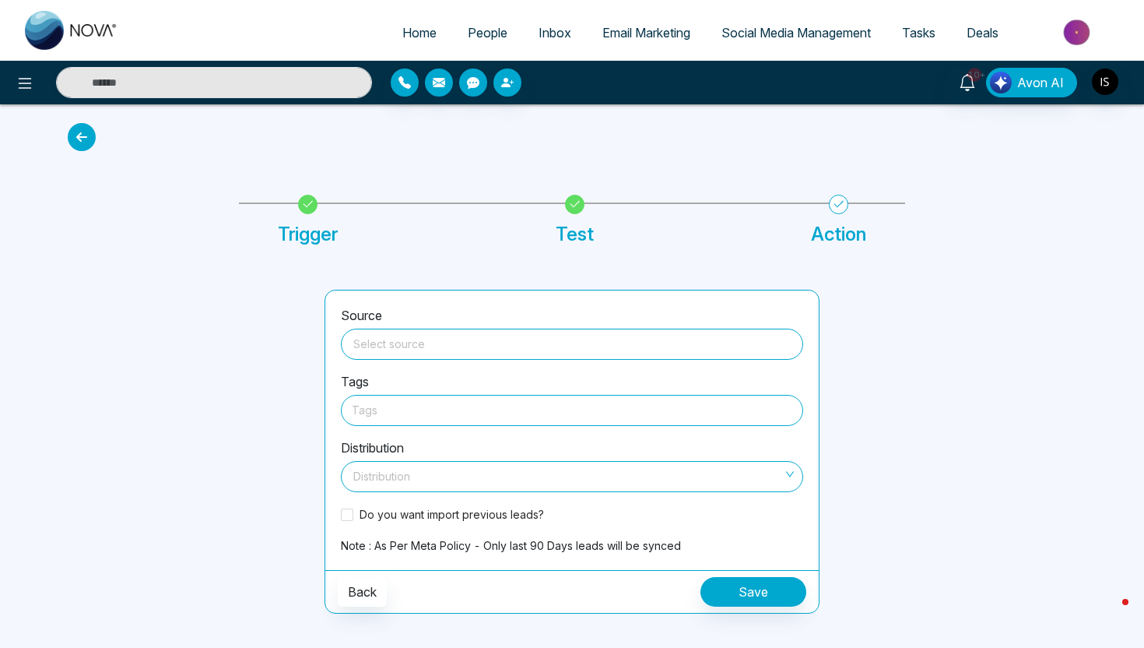
click at [553, 366] on div "Source Select source" at bounding box center [572, 339] width 462 height 66
click at [553, 360] on div "Source Select source" at bounding box center [572, 339] width 462 height 66
click at [554, 346] on input "search" at bounding box center [572, 340] width 444 height 23
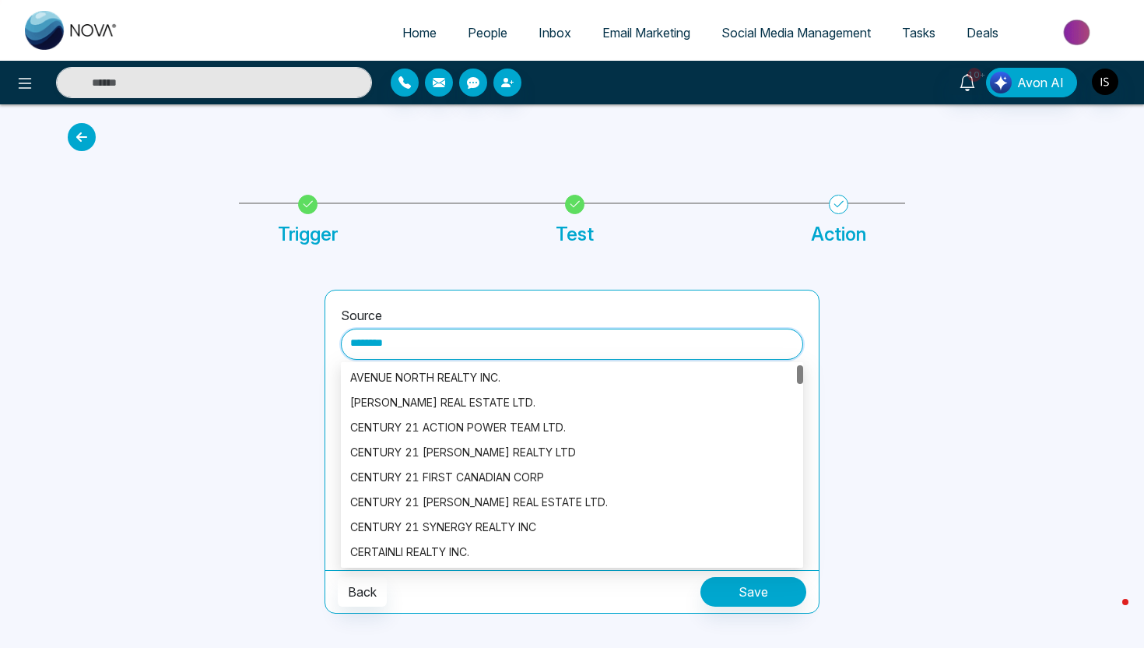
scroll to position [374, 0]
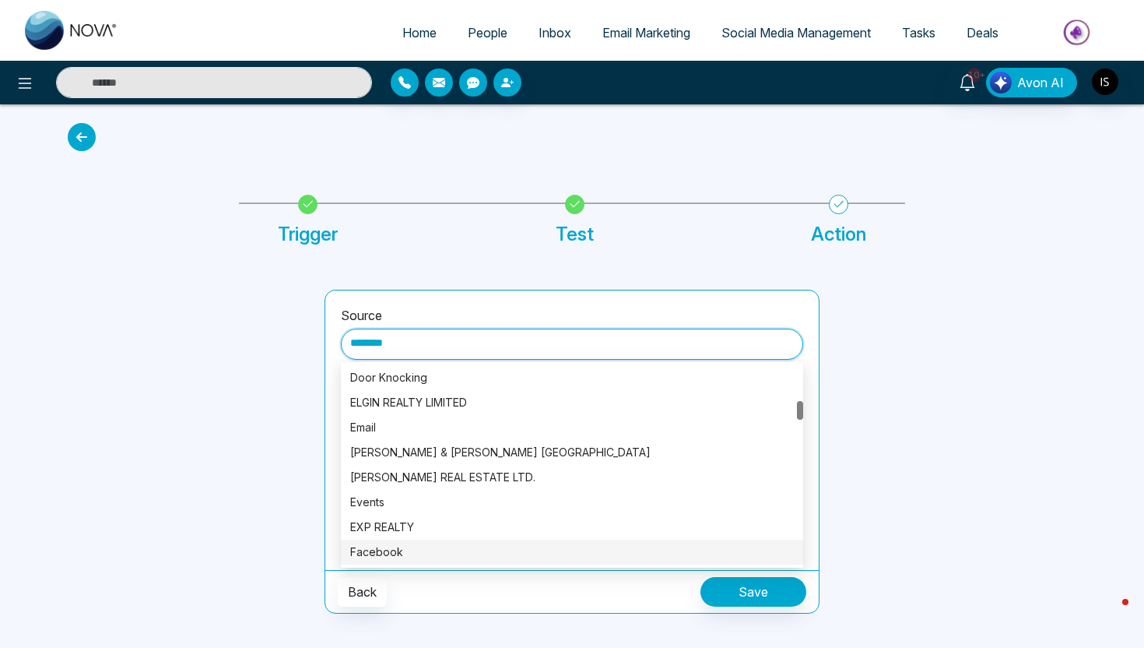
click at [471, 551] on div "Facebook" at bounding box center [572, 551] width 444 height 17
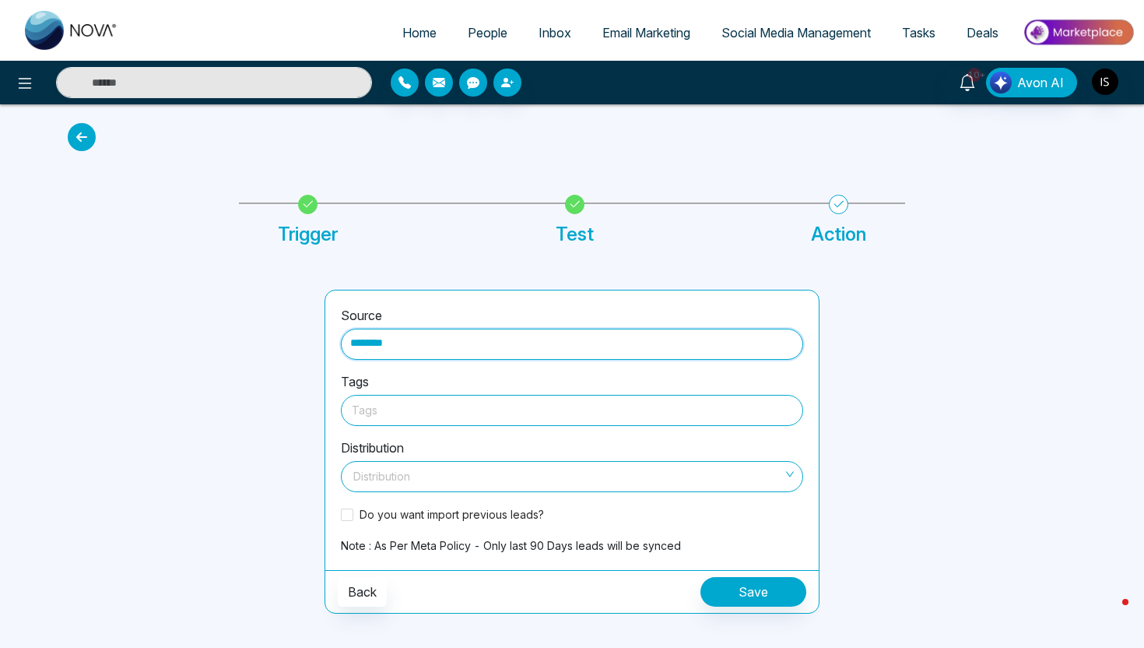
click at [472, 399] on div "Tags" at bounding box center [572, 410] width 462 height 31
type input "********"
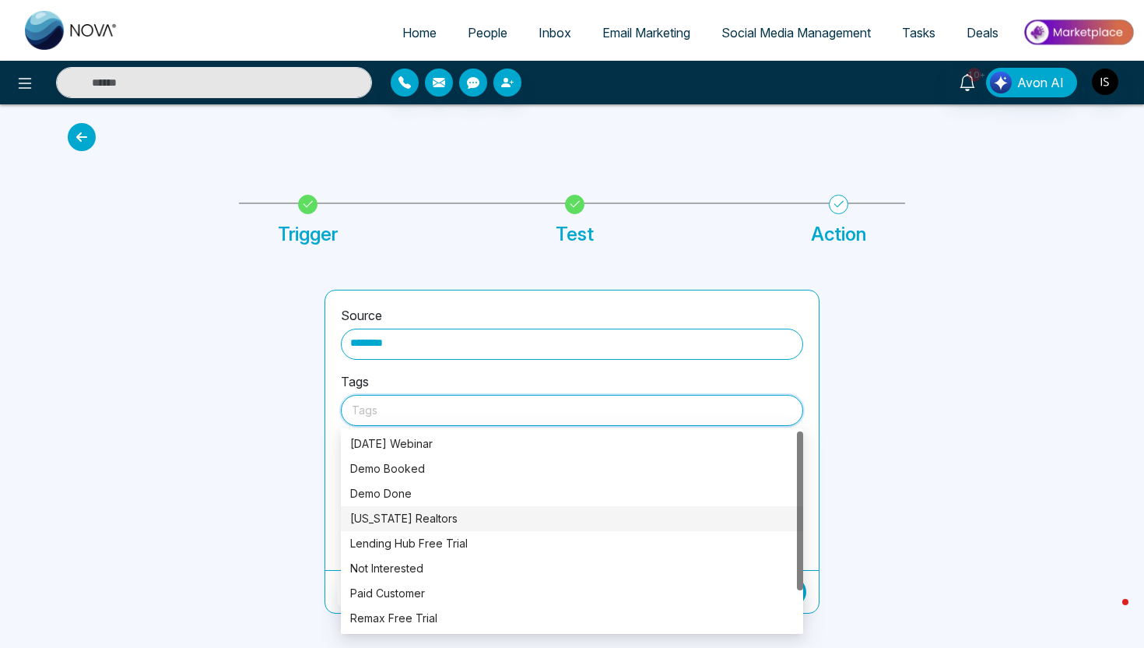
click at [434, 522] on div "Florida Realtors" at bounding box center [572, 518] width 444 height 17
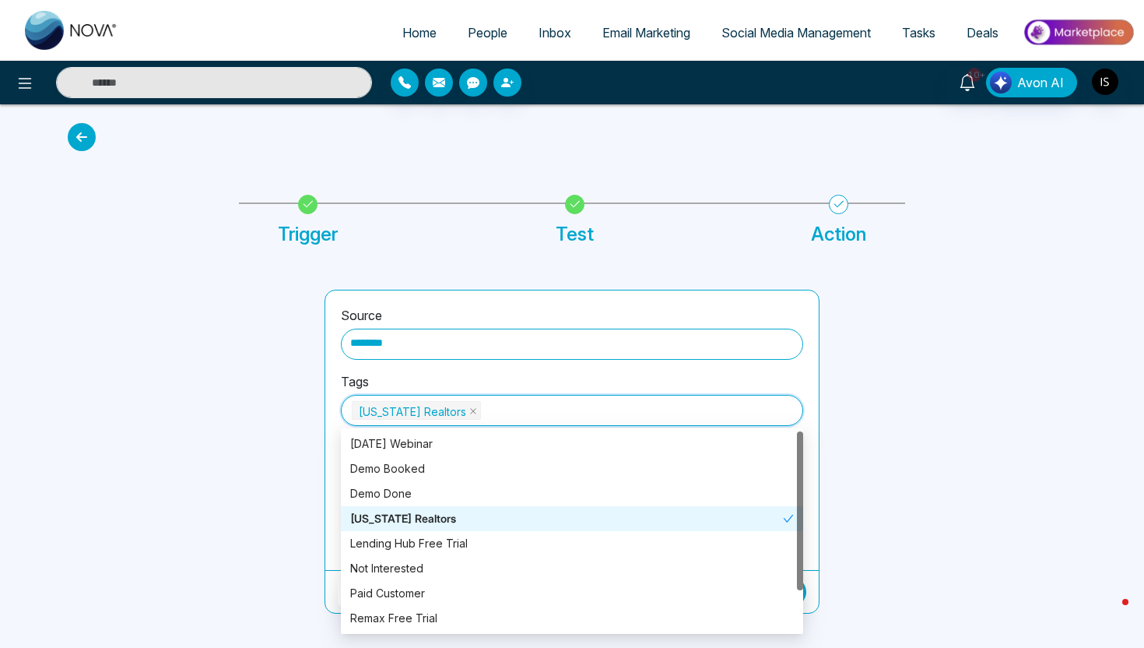
click at [244, 479] on div at bounding box center [186, 452] width 257 height 324
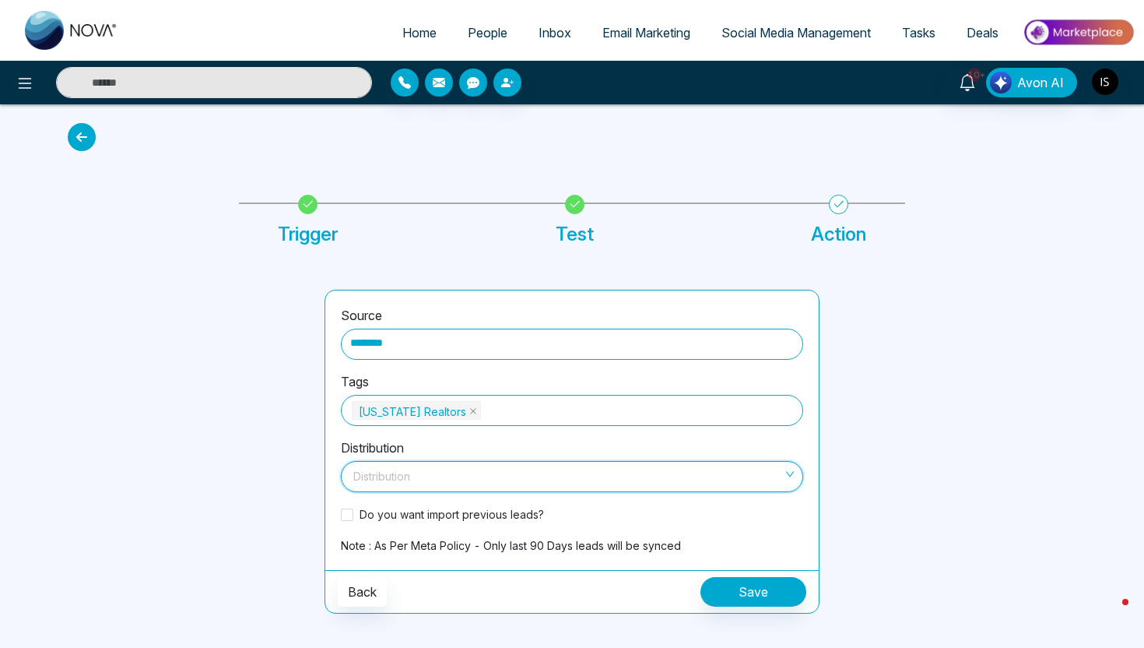
click at [405, 478] on input "search" at bounding box center [566, 473] width 433 height 23
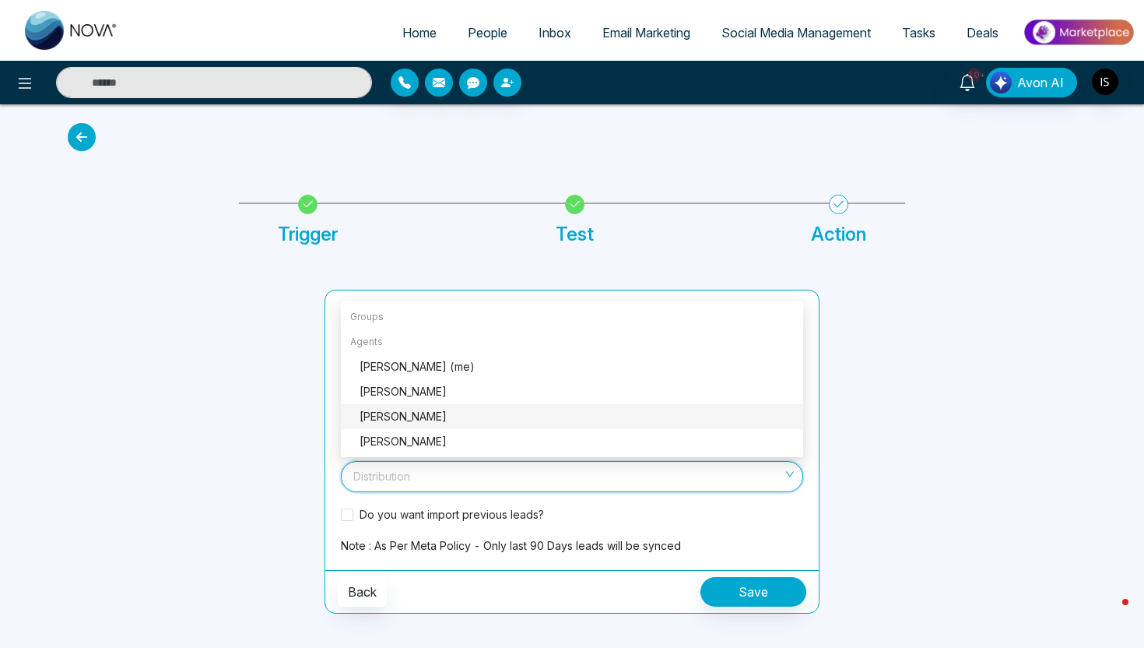
click at [410, 414] on div "Sam Nova" at bounding box center [577, 416] width 434 height 17
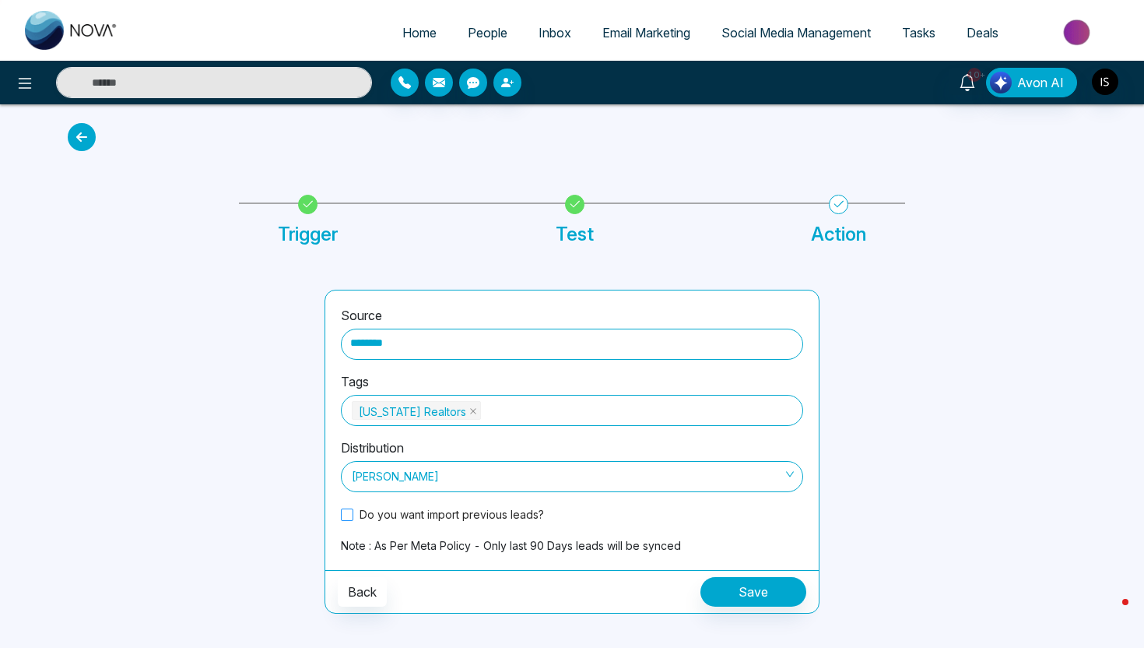
click at [345, 518] on span at bounding box center [347, 514] width 12 height 12
click at [764, 586] on button "Save" at bounding box center [754, 592] width 106 height 30
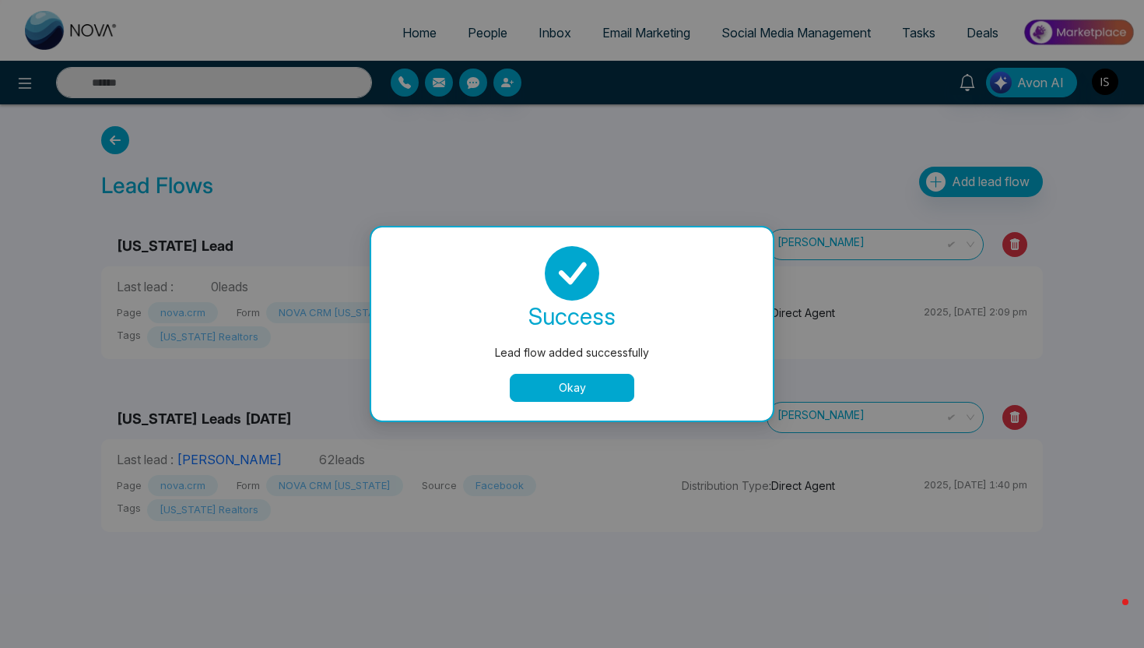
click at [588, 398] on button "Okay" at bounding box center [572, 388] width 125 height 28
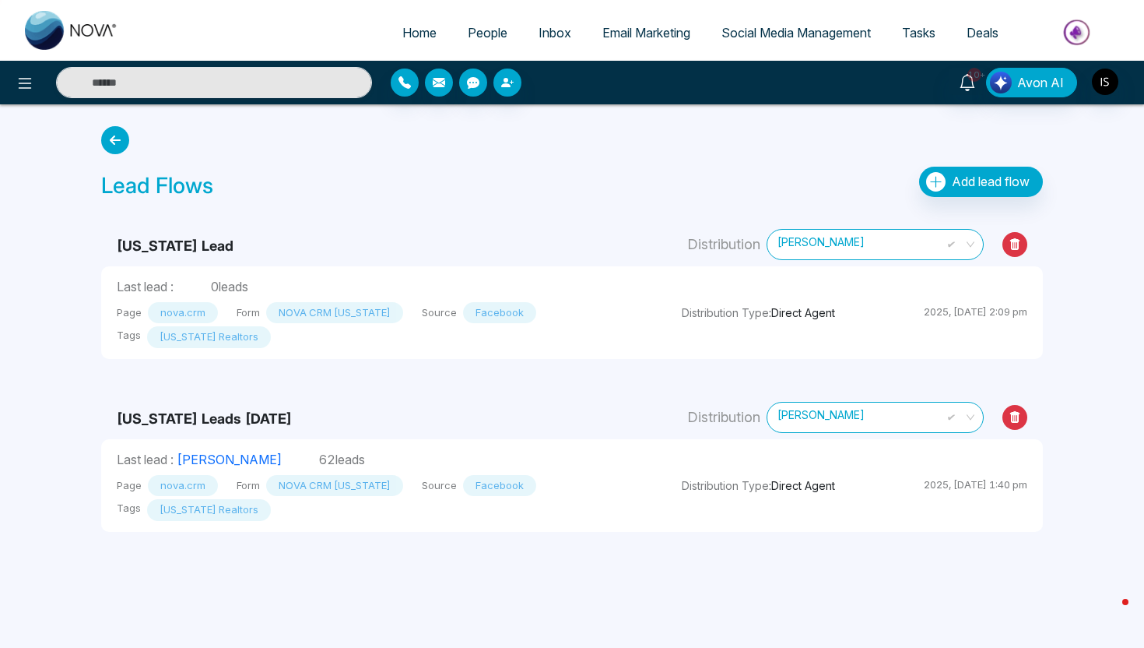
click at [472, 27] on span "People" at bounding box center [488, 33] width 40 height 16
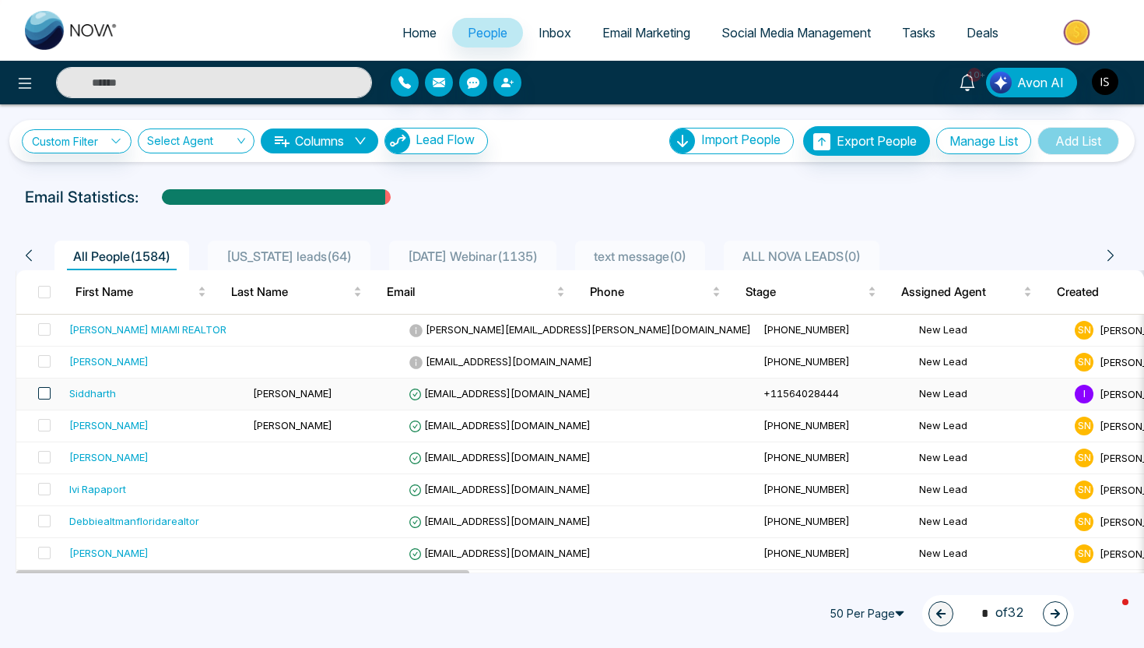
click at [46, 395] on span at bounding box center [44, 393] width 12 height 12
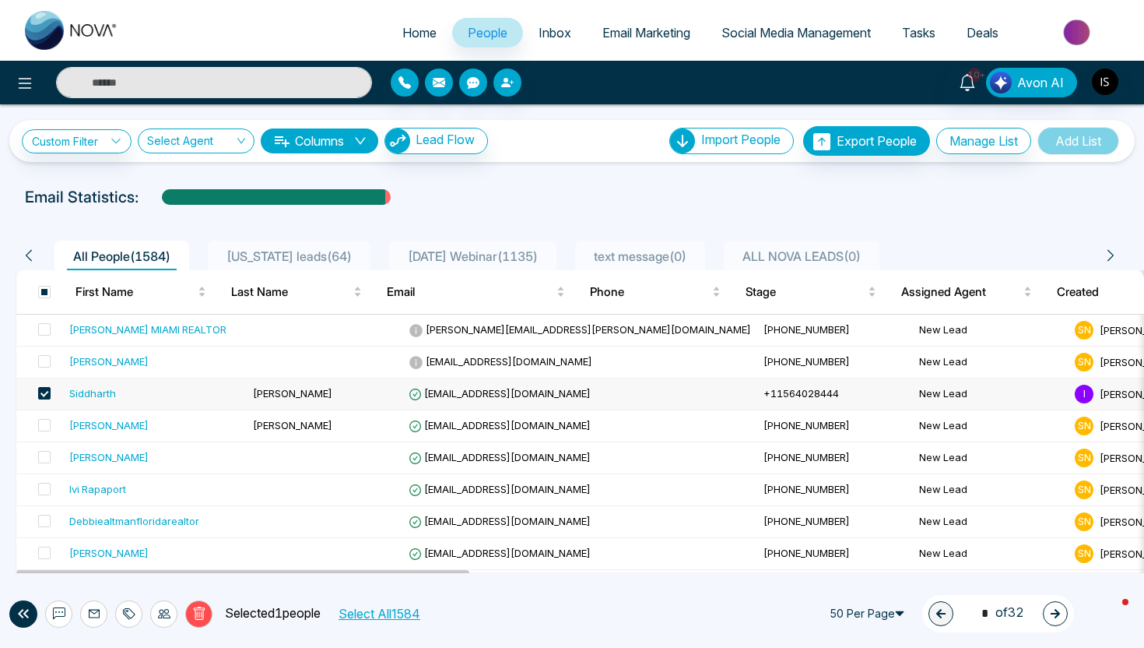
click at [123, 613] on icon at bounding box center [126, 614] width 7 height 11
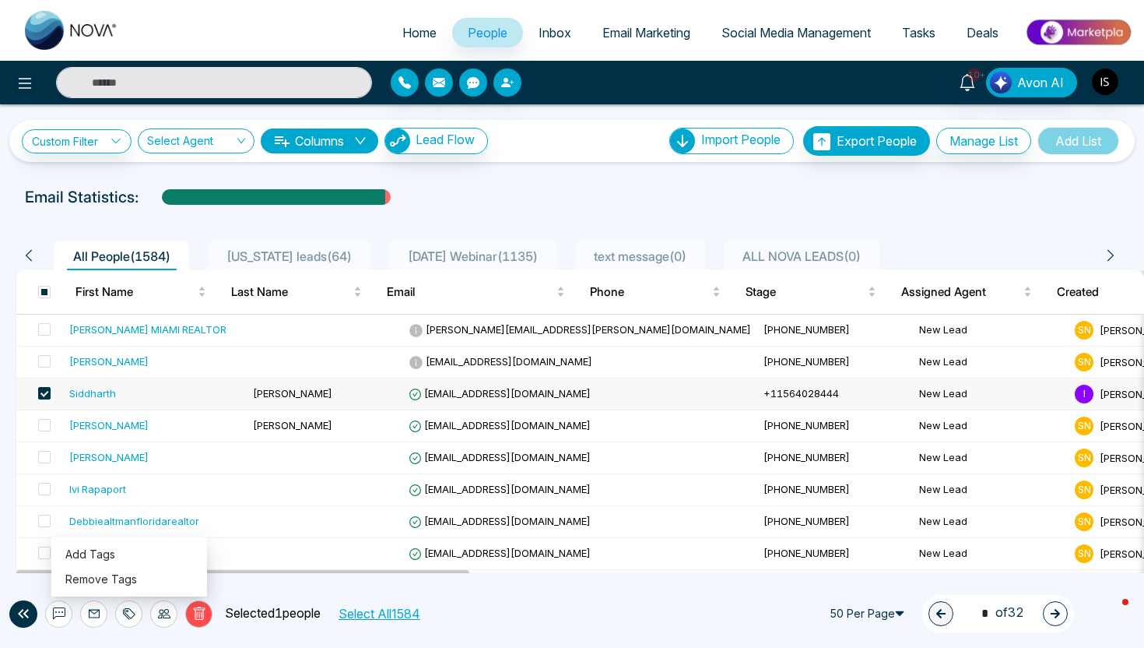
click at [163, 613] on icon at bounding box center [164, 613] width 12 height 12
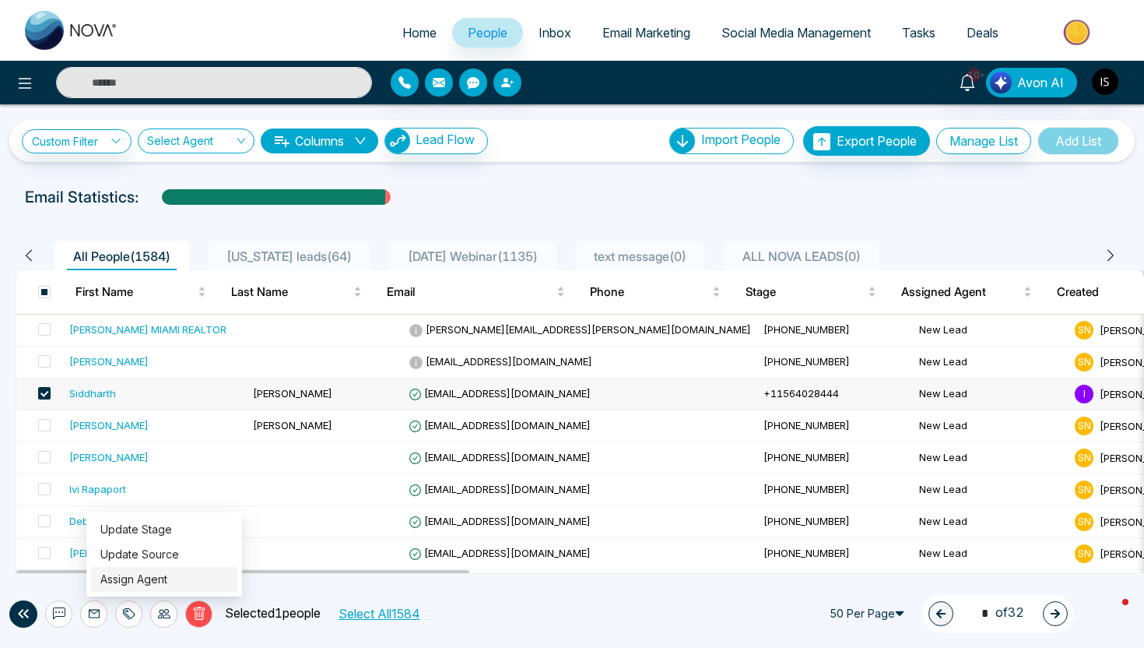
click at [167, 585] on link "Assign Agent" at bounding box center [133, 578] width 67 height 13
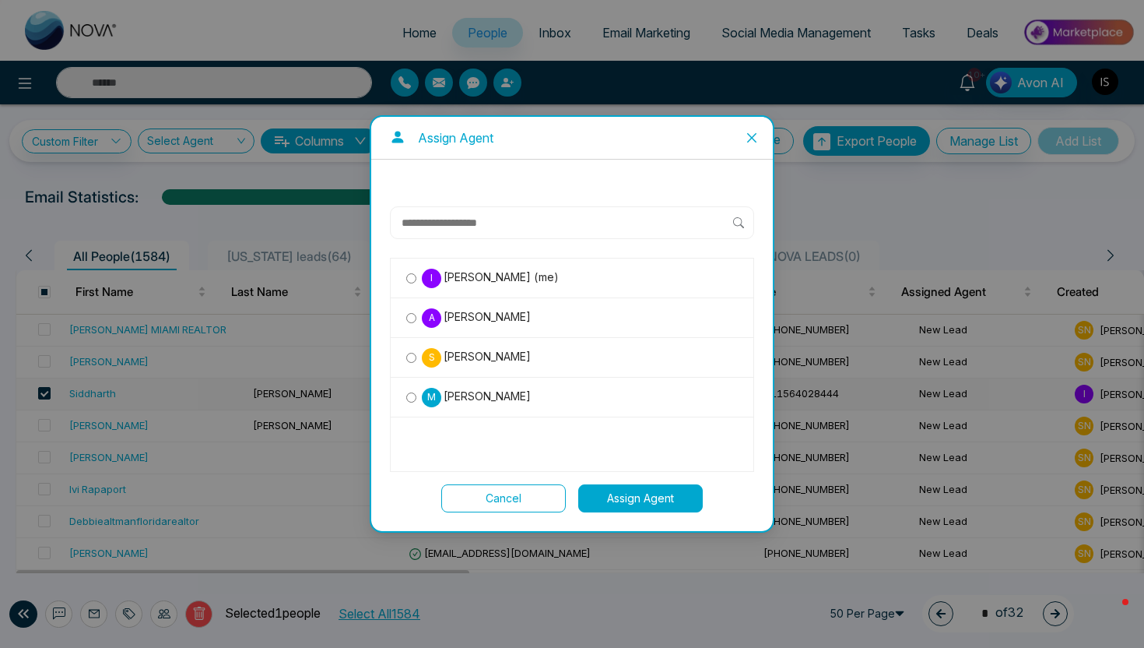
click at [472, 361] on span "Sam Nova" at bounding box center [486, 356] width 90 height 17
click at [673, 504] on button "Assign Agent" at bounding box center [640, 498] width 125 height 28
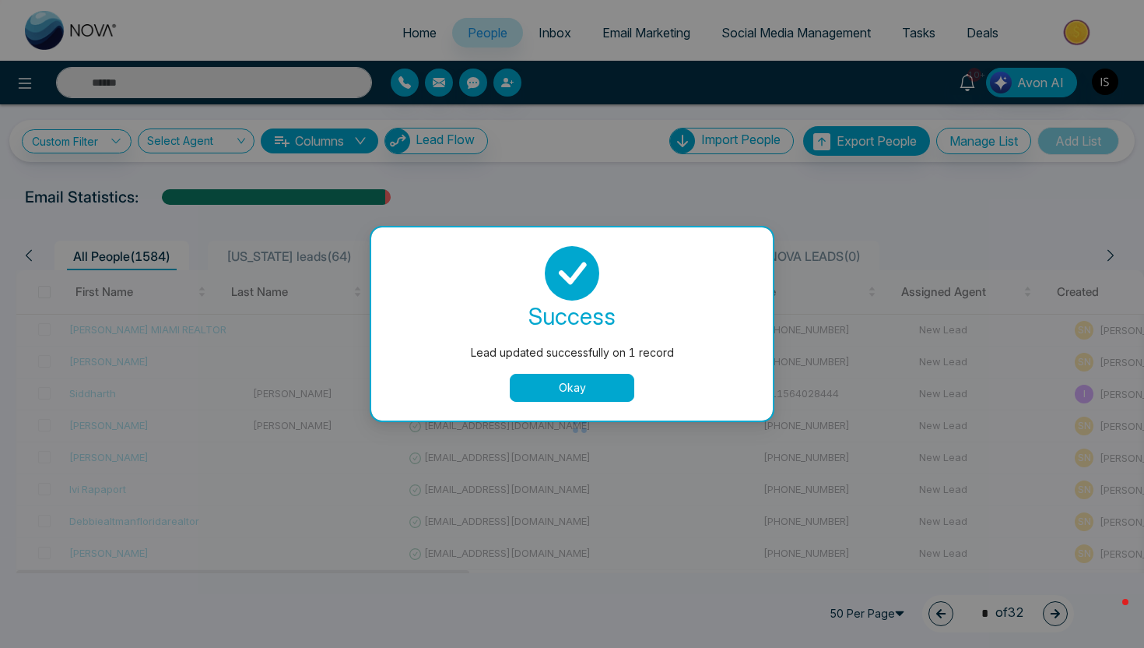
click at [604, 395] on button "Okay" at bounding box center [572, 388] width 125 height 28
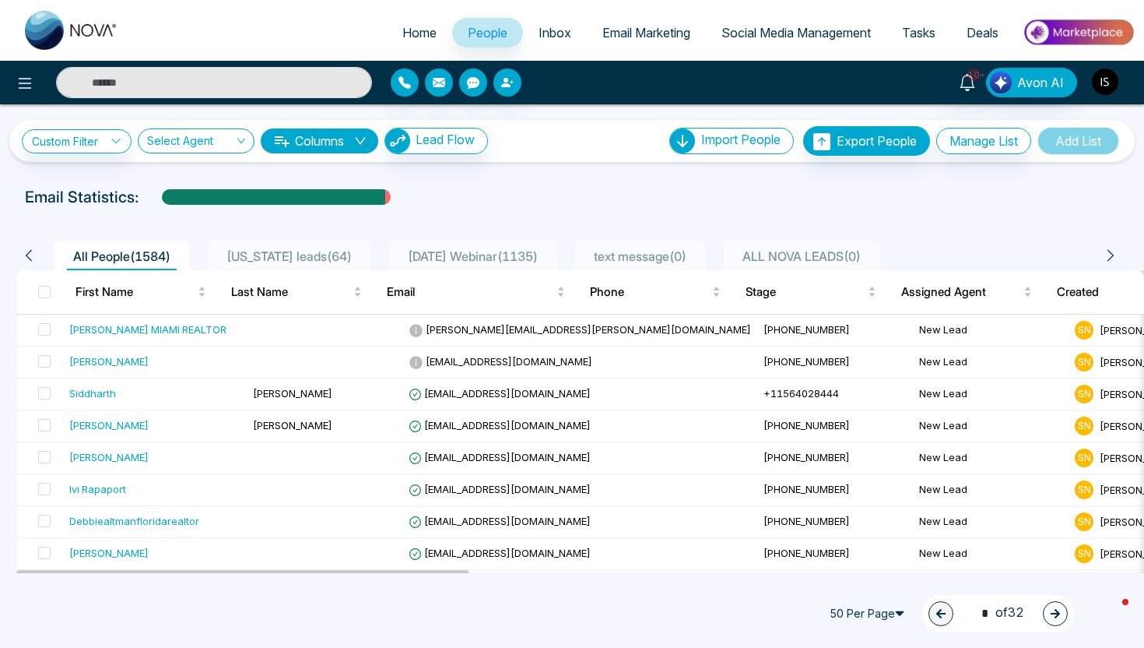
click at [1110, 78] on img "button" at bounding box center [1105, 82] width 26 height 26
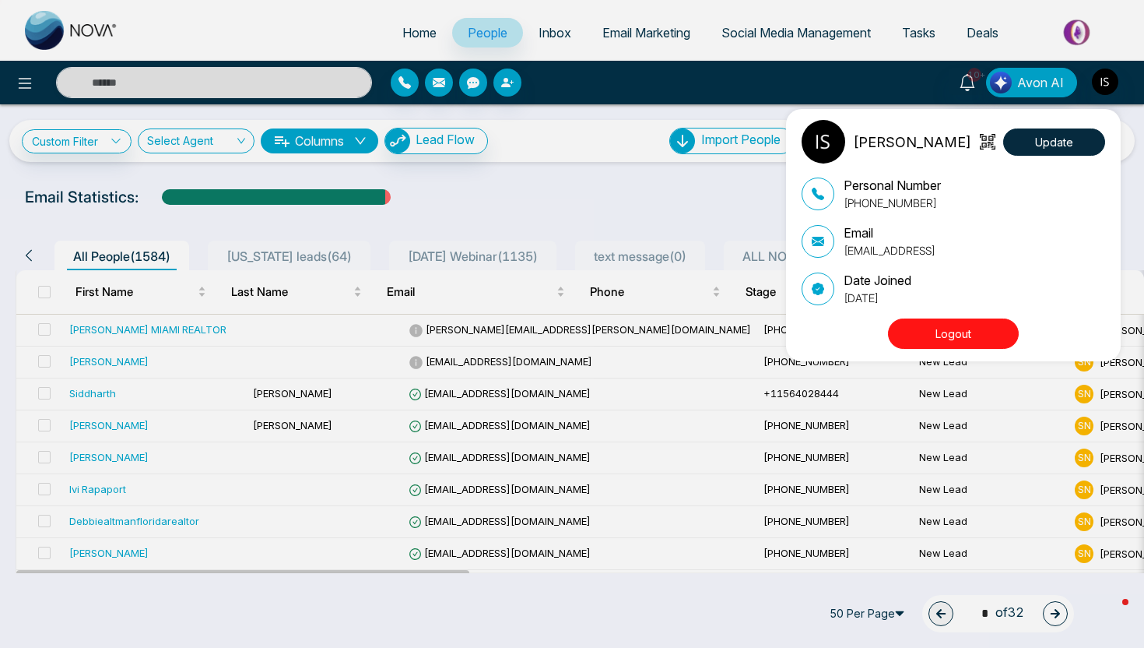
click at [936, 343] on button "Logout" at bounding box center [953, 333] width 131 height 30
